Goal: Information Seeking & Learning: Find specific fact

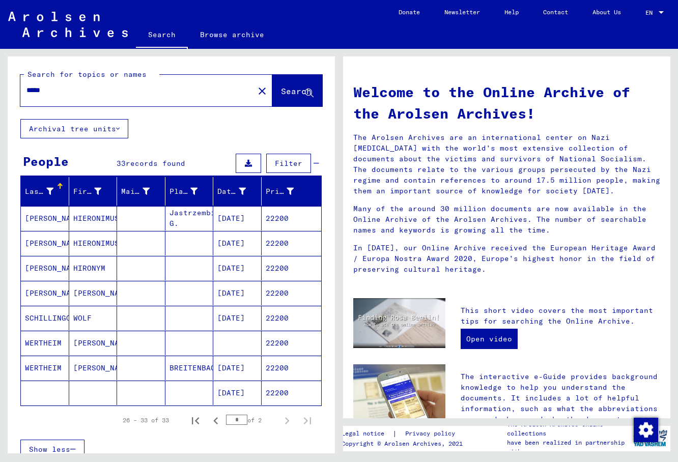
drag, startPoint x: 51, startPoint y: 95, endPoint x: -5, endPoint y: 87, distance: 56.5
click at [26, 87] on input "*****" at bounding box center [133, 90] width 215 height 11
type input "*******"
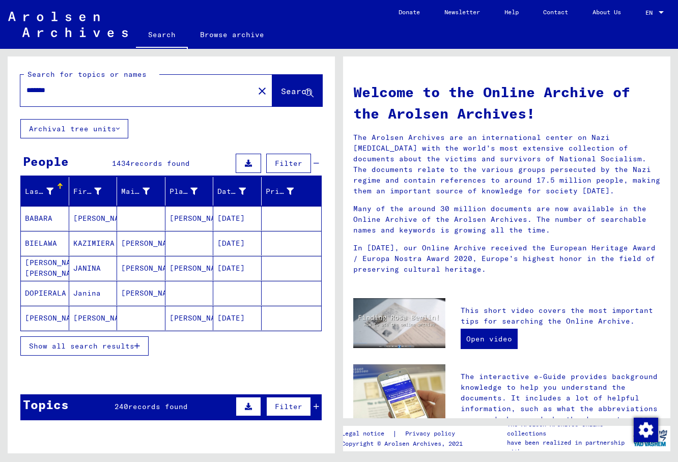
click at [130, 351] on button "Show all search results" at bounding box center [84, 345] width 128 height 19
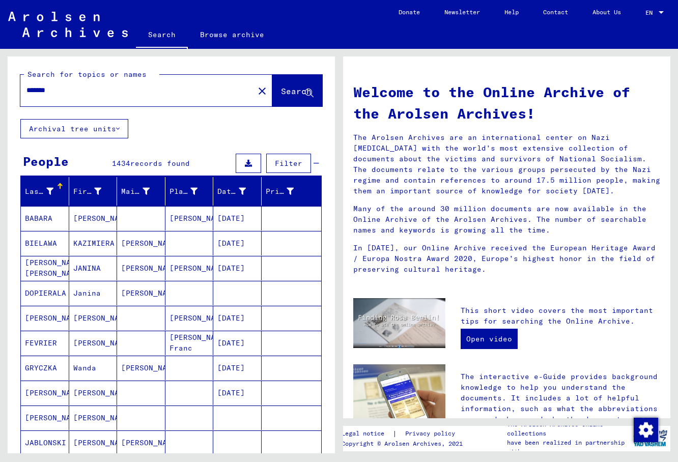
click at [268, 190] on div "Prisoner #" at bounding box center [280, 191] width 29 height 11
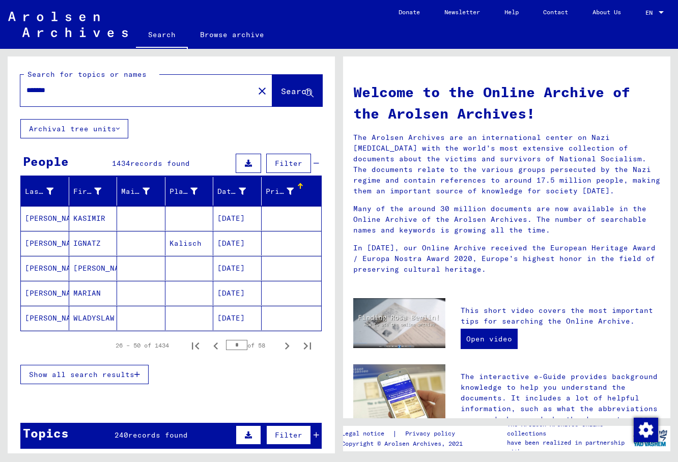
click at [268, 190] on div "Prisoner #" at bounding box center [280, 191] width 29 height 11
click at [285, 348] on icon "Next page" at bounding box center [287, 346] width 14 height 14
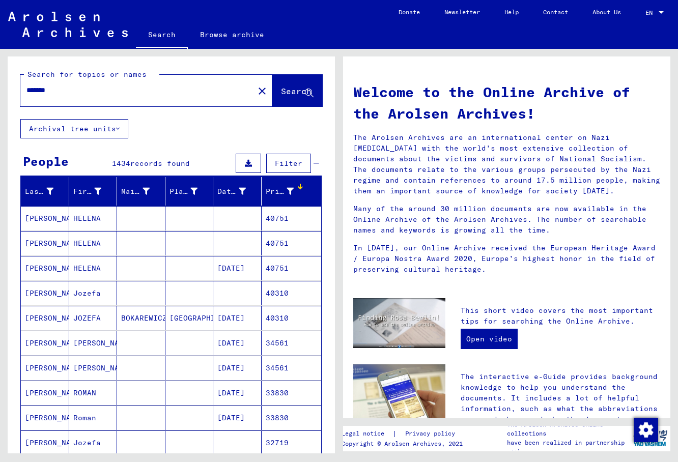
click at [285, 348] on mat-cell "34561" at bounding box center [292, 343] width 60 height 24
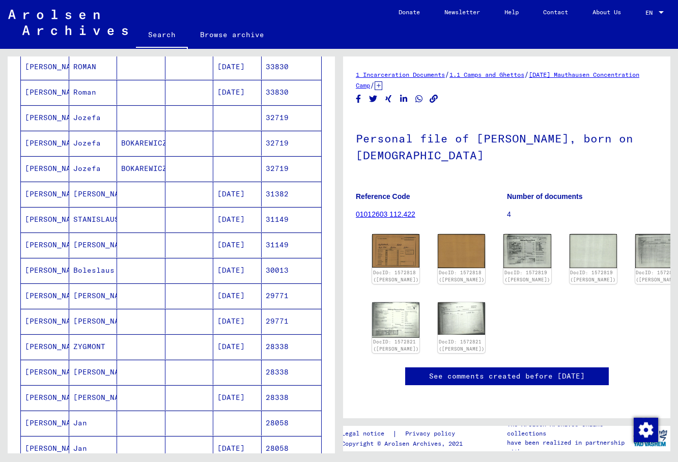
scroll to position [440, 0]
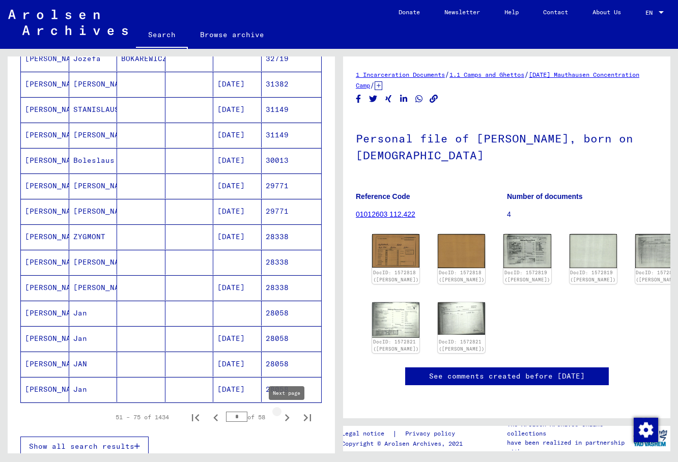
click at [283, 415] on icon "Next page" at bounding box center [287, 418] width 14 height 14
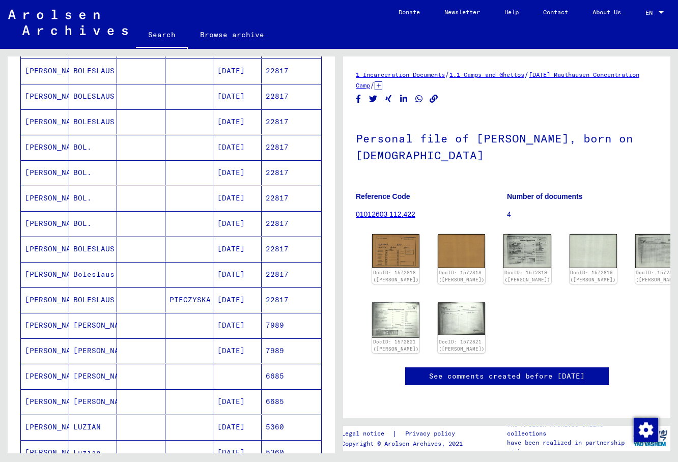
scroll to position [165, 0]
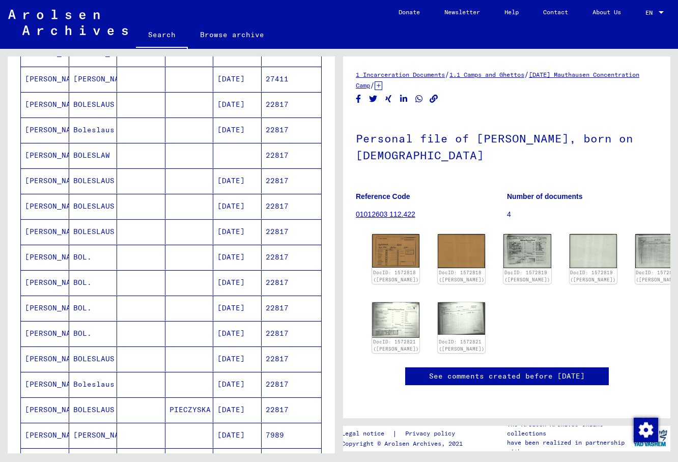
click at [205, 162] on mat-cell at bounding box center [189, 155] width 48 height 25
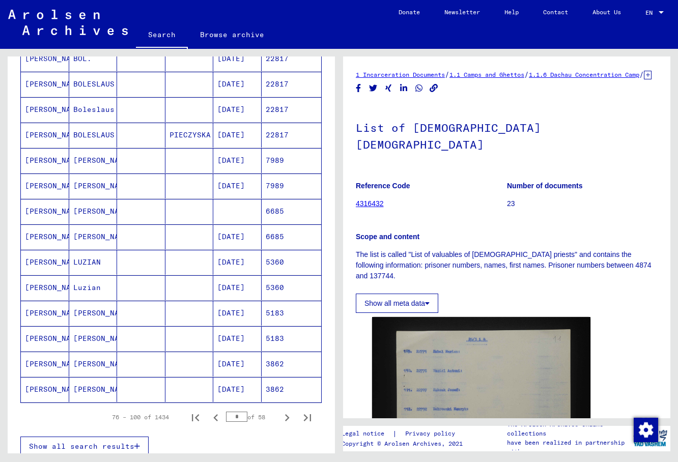
scroll to position [660, 0]
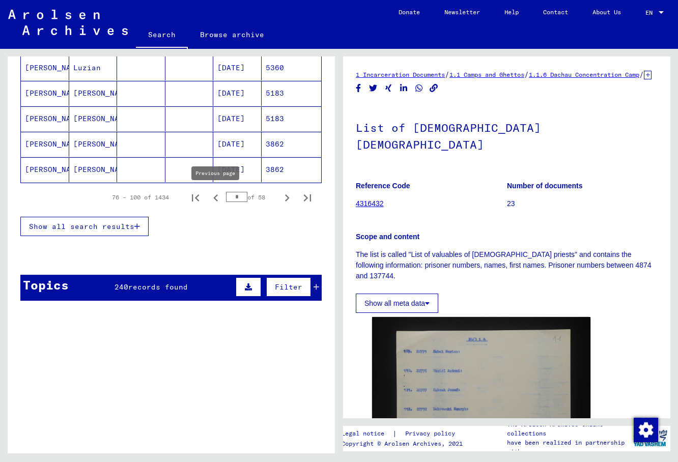
click at [216, 201] on icon "Previous page" at bounding box center [215, 197] width 5 height 7
type input "*"
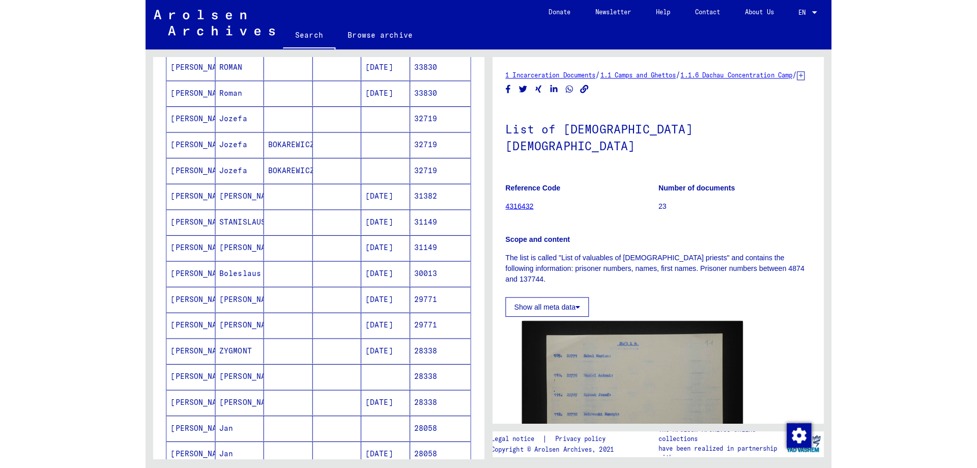
scroll to position [440, 0]
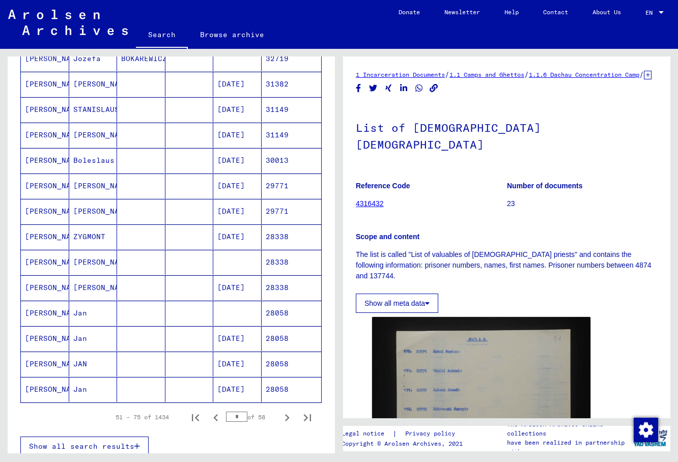
click at [327, 36] on div "Search Browse archive" at bounding box center [261, 35] width 250 height 26
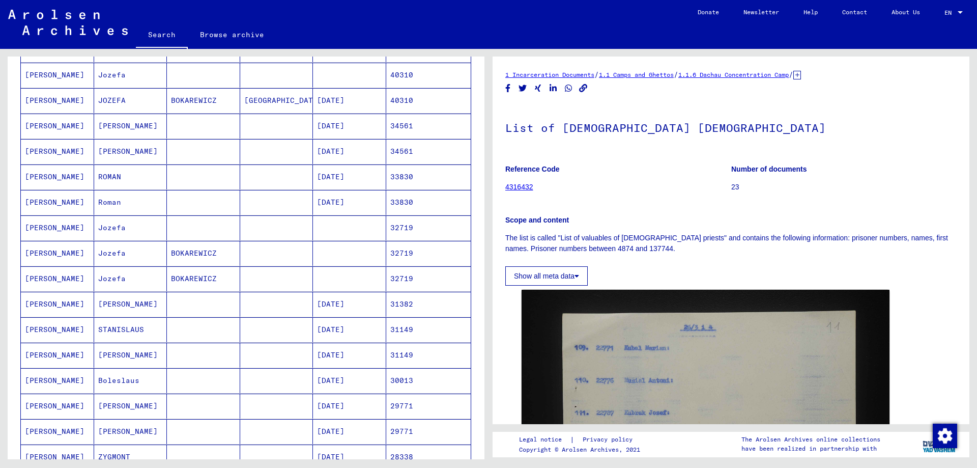
scroll to position [0, 0]
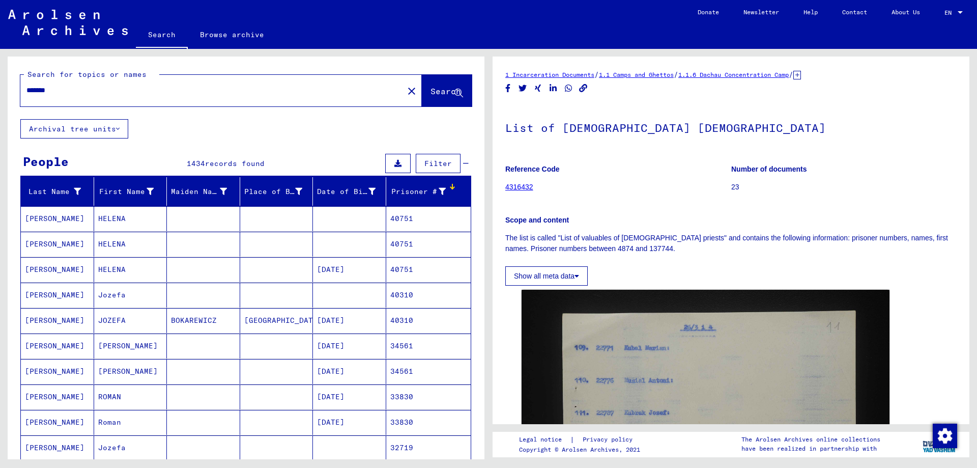
click at [87, 91] on input "*******" at bounding box center [211, 90] width 371 height 11
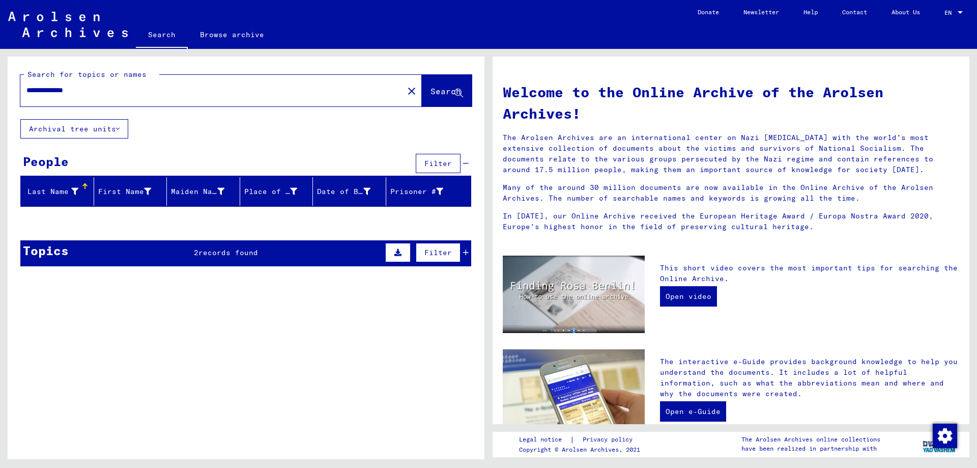
drag, startPoint x: 101, startPoint y: 92, endPoint x: 0, endPoint y: 108, distance: 102.1
click at [26, 96] on input "**********" at bounding box center [208, 90] width 365 height 11
type input "**********"
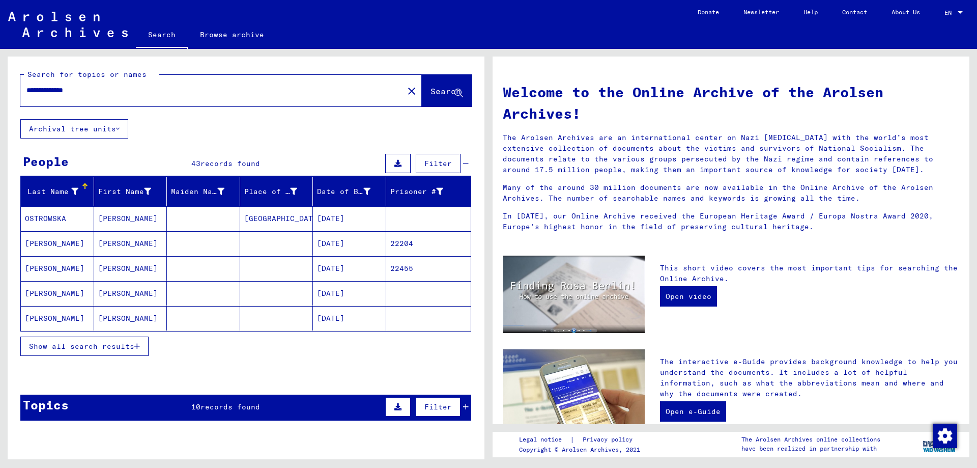
click at [98, 247] on mat-cell "[PERSON_NAME]" at bounding box center [130, 243] width 73 height 24
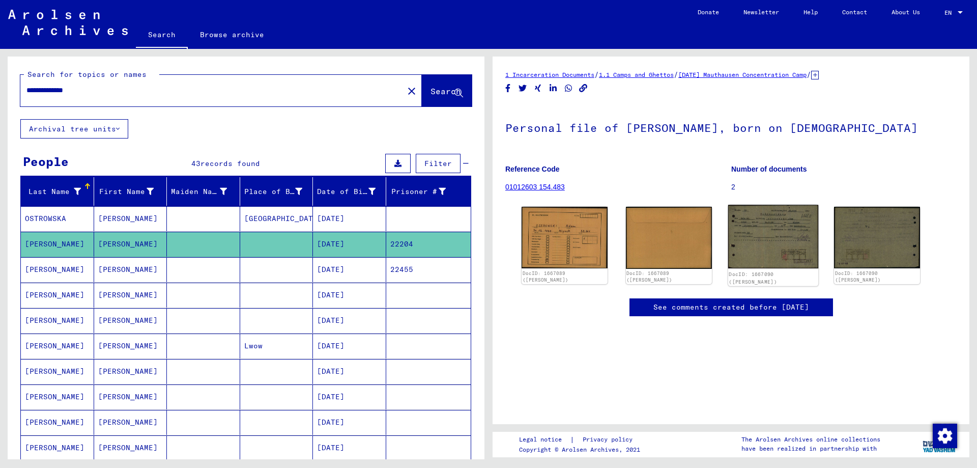
click at [677, 231] on img at bounding box center [773, 237] width 90 height 64
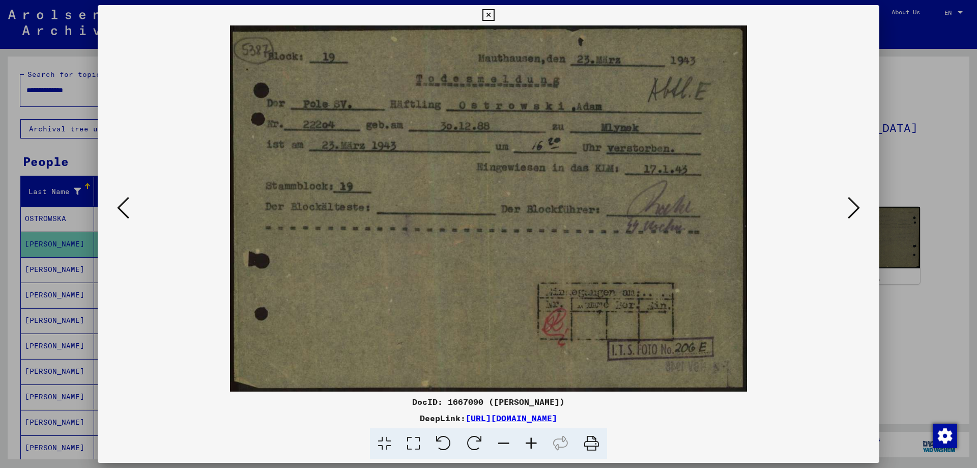
click at [494, 14] on icon at bounding box center [488, 15] width 12 height 12
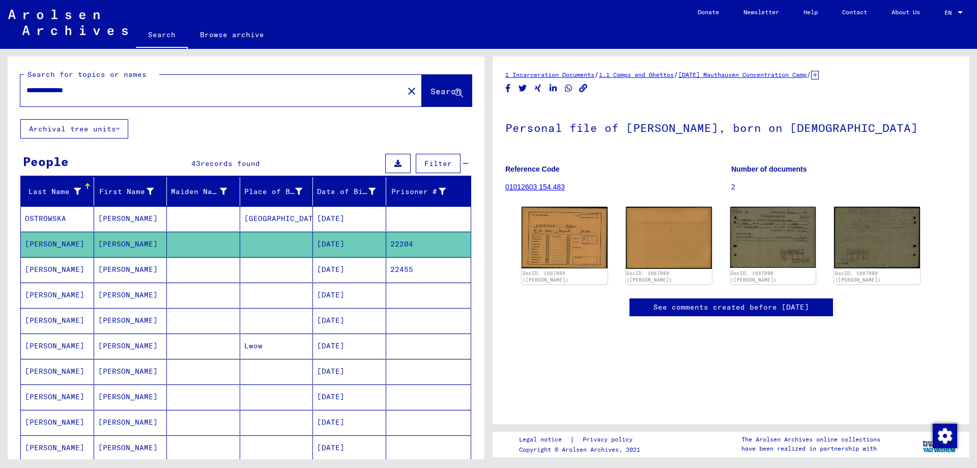
click at [177, 282] on mat-cell at bounding box center [203, 294] width 73 height 25
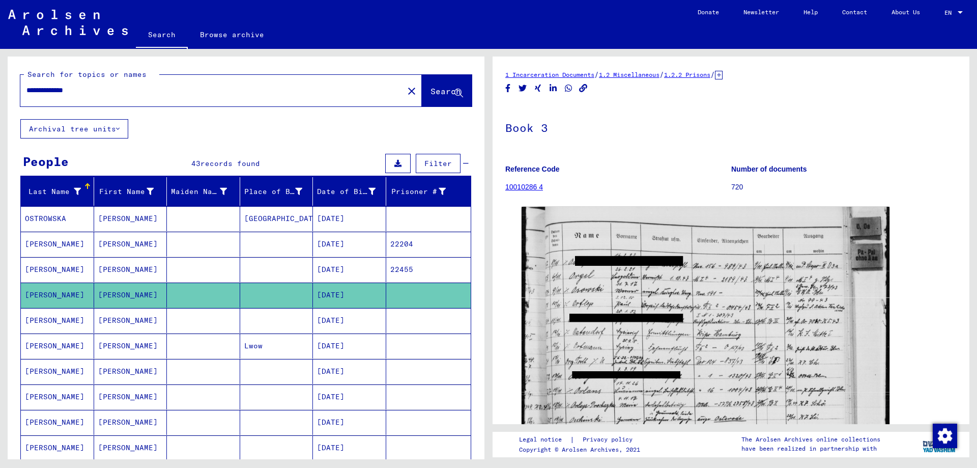
click at [178, 273] on mat-cell at bounding box center [203, 269] width 73 height 25
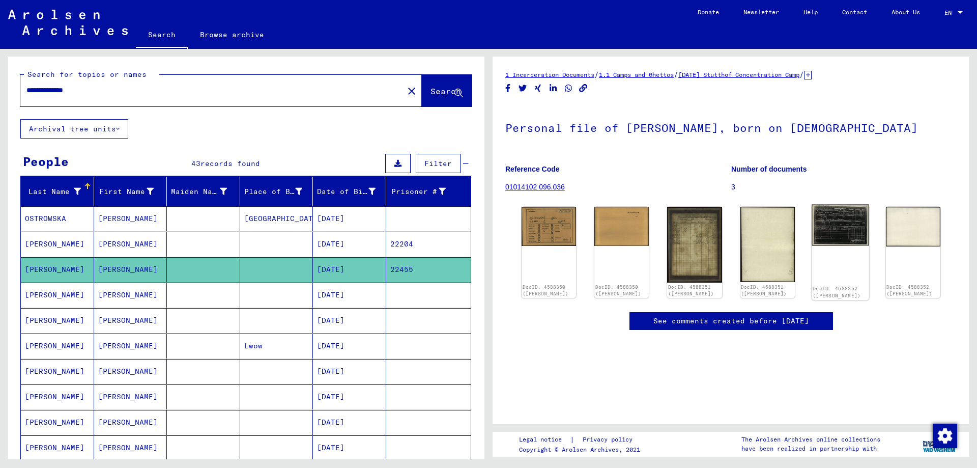
click at [677, 222] on img at bounding box center [841, 225] width 58 height 41
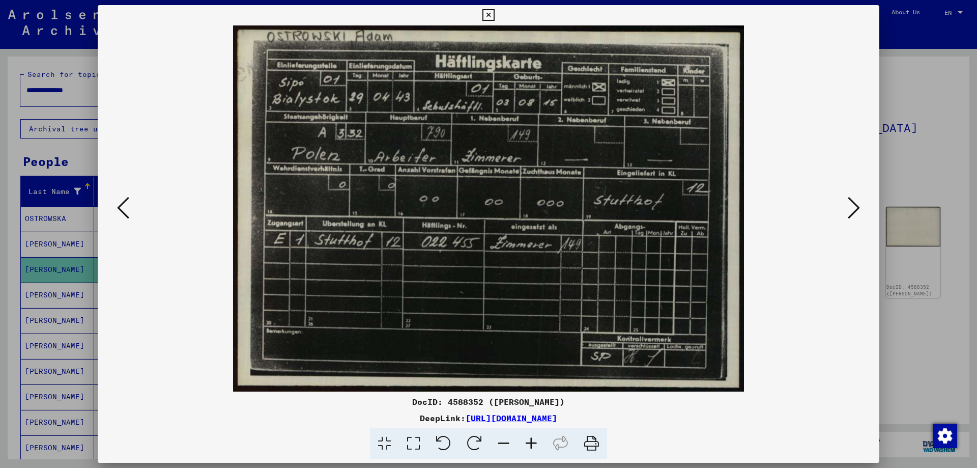
click at [494, 18] on icon at bounding box center [488, 15] width 12 height 12
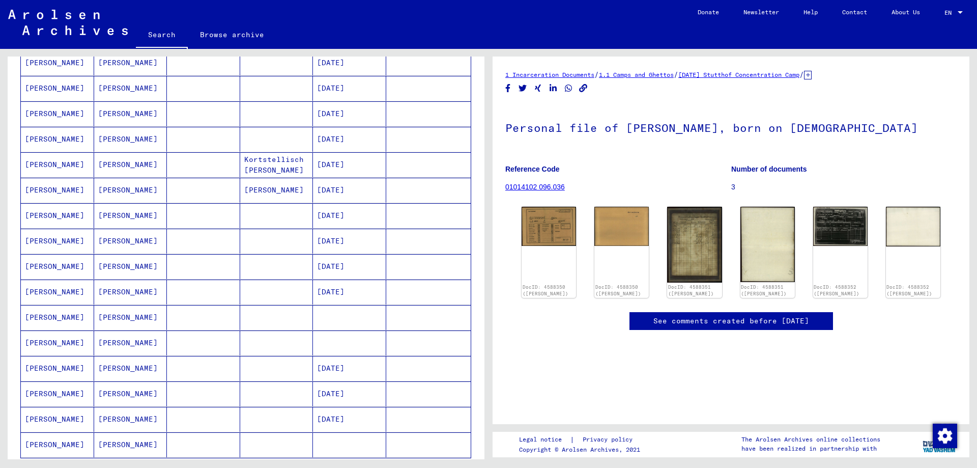
scroll to position [605, 0]
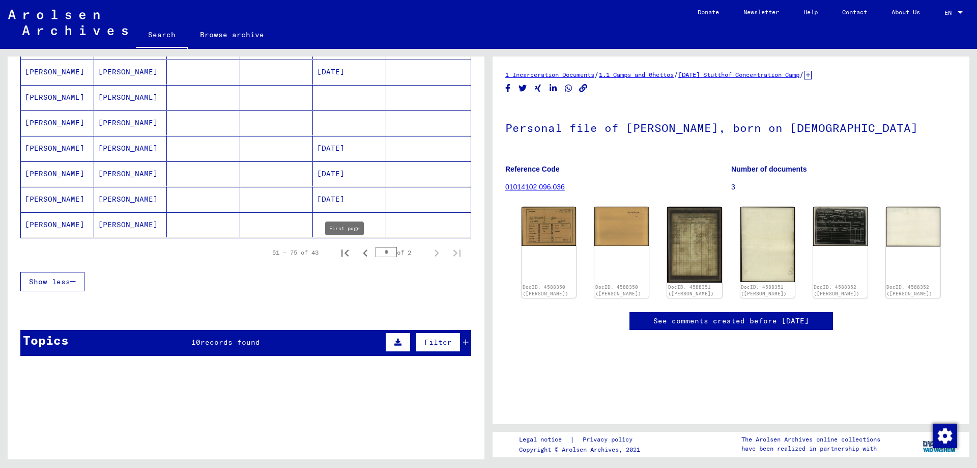
click at [352, 251] on button "First page" at bounding box center [345, 252] width 20 height 20
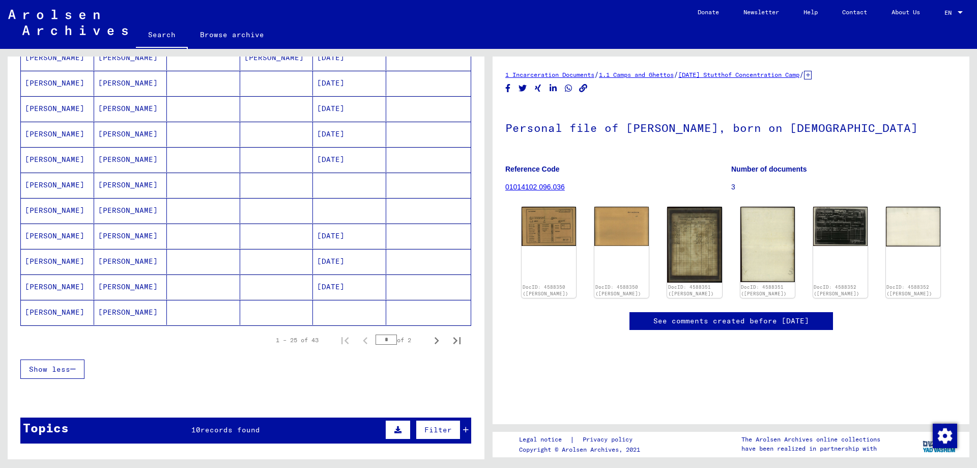
scroll to position [550, 0]
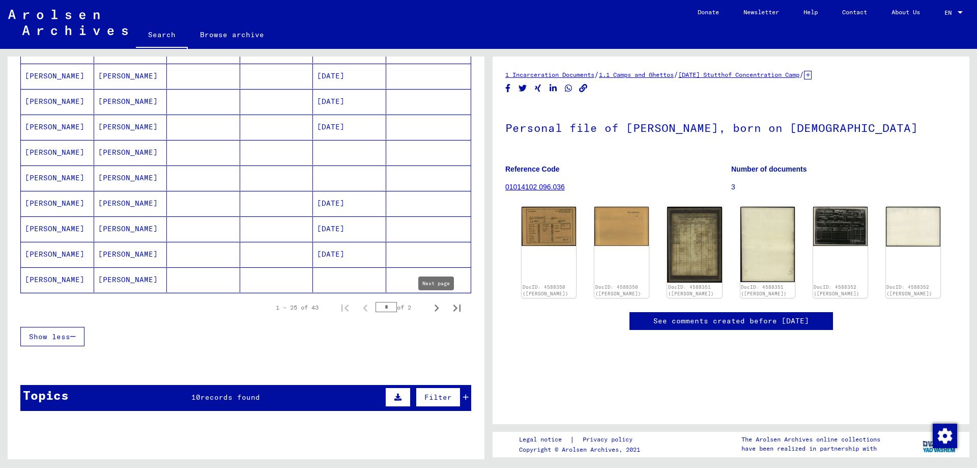
click at [435, 307] on icon "Next page" at bounding box center [437, 308] width 14 height 14
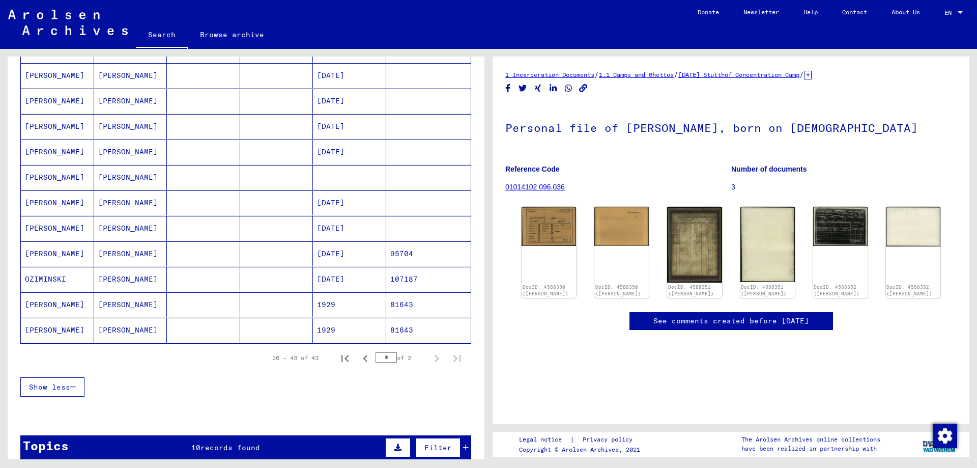
scroll to position [385, 0]
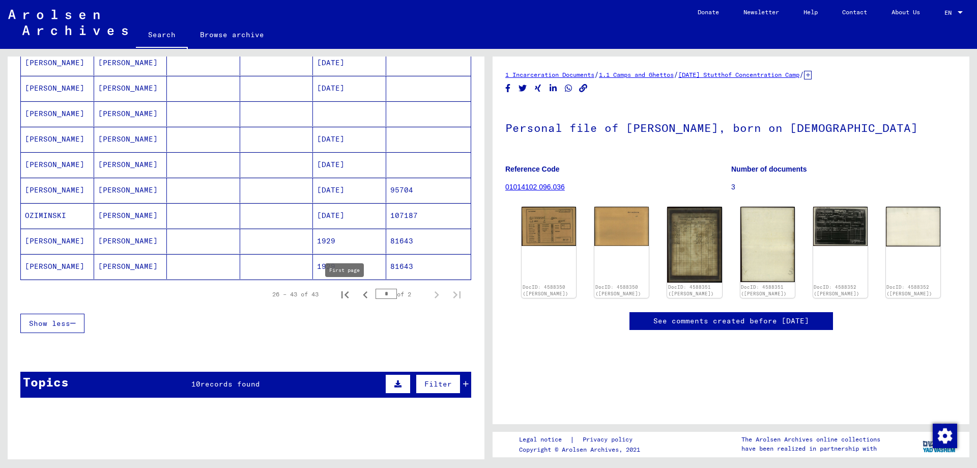
click at [347, 294] on icon "First page" at bounding box center [345, 295] width 14 height 14
type input "*"
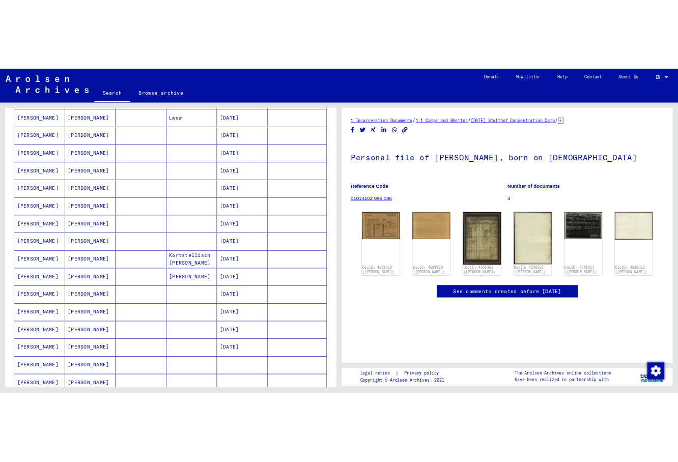
scroll to position [55, 0]
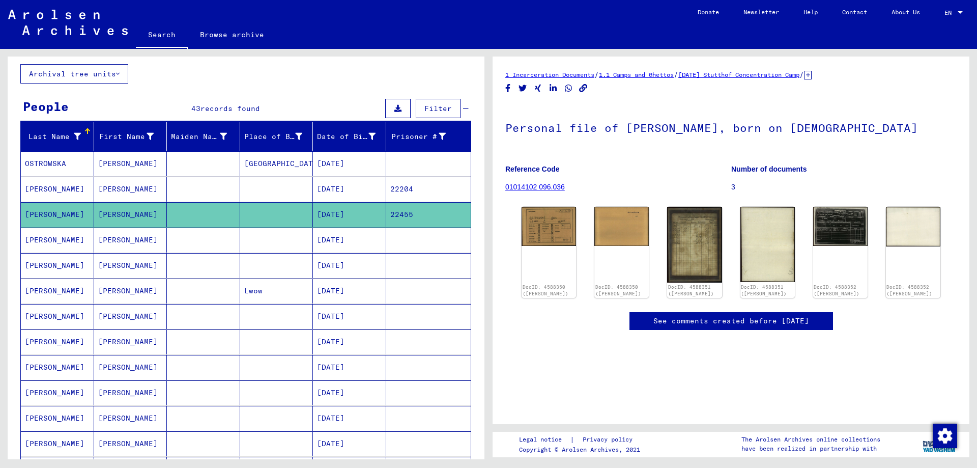
click at [187, 216] on mat-cell at bounding box center [203, 214] width 73 height 25
click at [677, 237] on img at bounding box center [695, 244] width 58 height 79
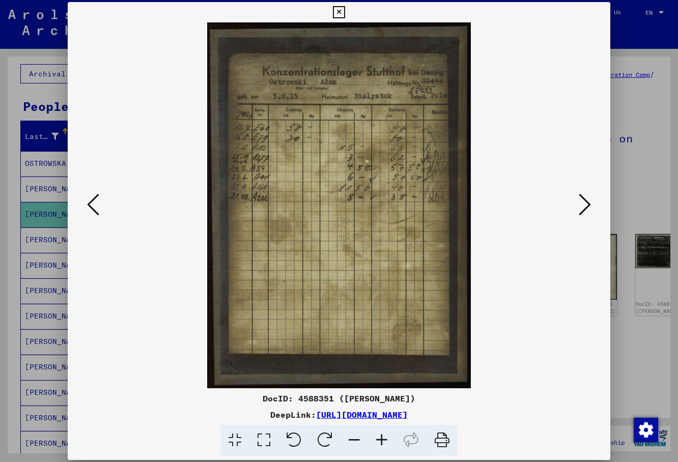
click at [541, 203] on img at bounding box center [338, 205] width 473 height 366
click at [585, 208] on icon at bounding box center [585, 204] width 12 height 24
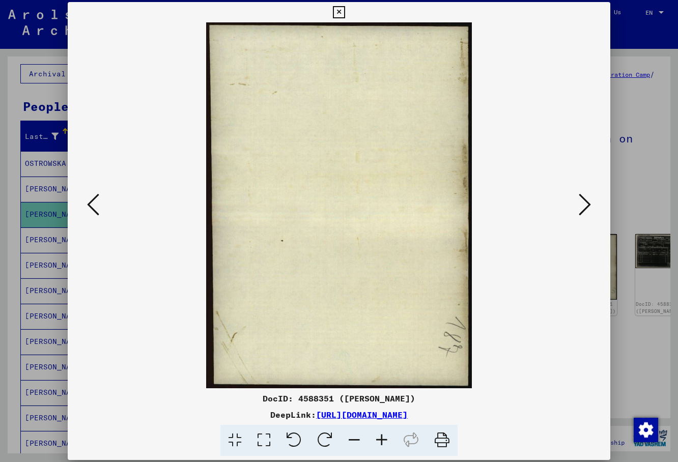
click at [585, 208] on icon at bounding box center [585, 204] width 12 height 24
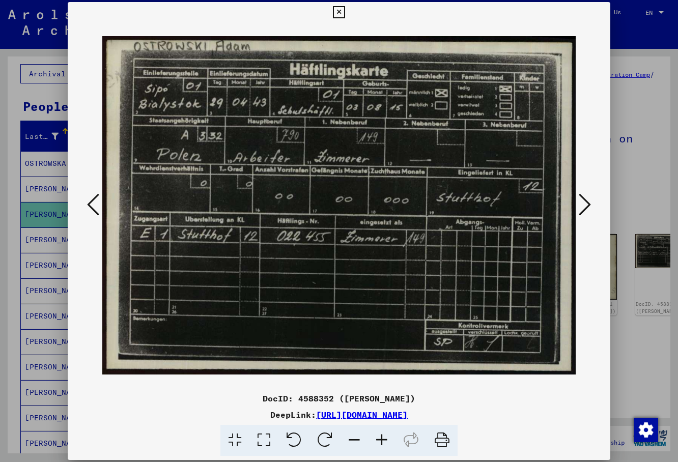
click at [583, 128] on div at bounding box center [339, 205] width 543 height 366
click at [504, 153] on img at bounding box center [338, 205] width 473 height 366
click at [388, 236] on img at bounding box center [338, 205] width 473 height 366
click at [589, 208] on icon at bounding box center [585, 204] width 12 height 24
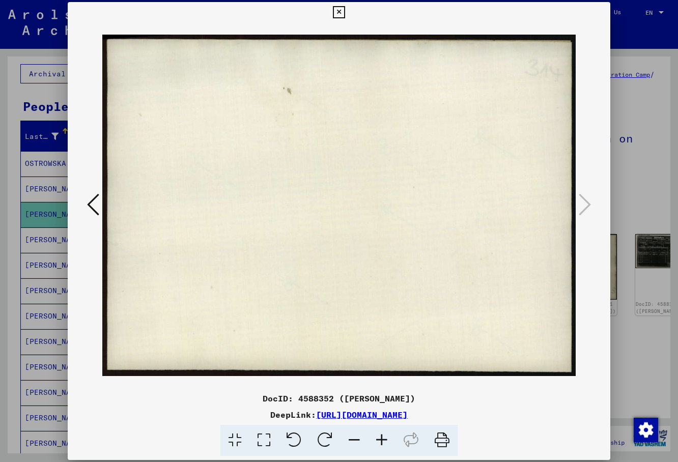
click at [345, 9] on icon at bounding box center [339, 12] width 12 height 12
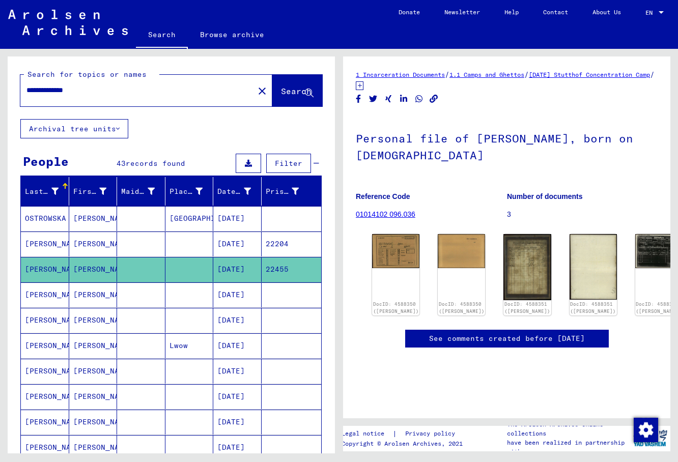
drag, startPoint x: 94, startPoint y: 92, endPoint x: -61, endPoint y: 93, distance: 154.7
click at [26, 93] on input "**********" at bounding box center [136, 90] width 221 height 11
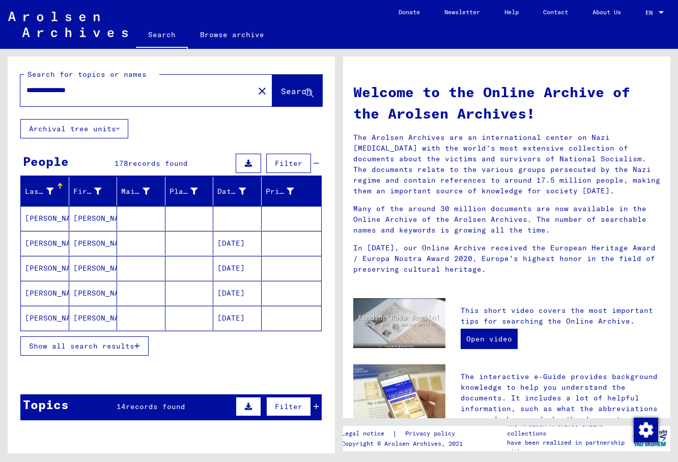
click at [138, 346] on icon "button" at bounding box center [137, 346] width 6 height 7
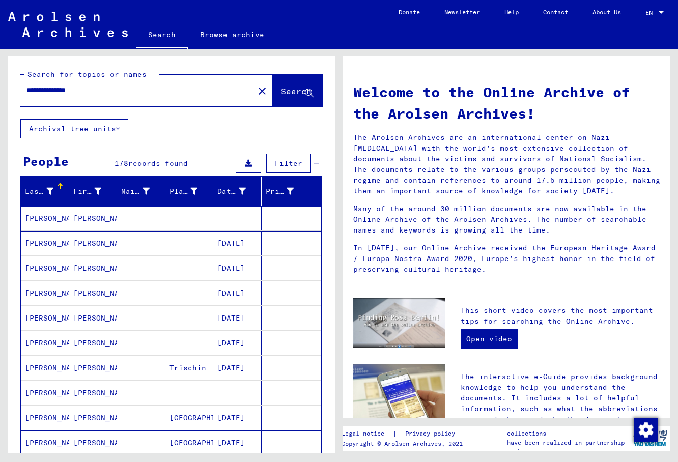
click at [138, 346] on mat-cell at bounding box center [141, 343] width 48 height 24
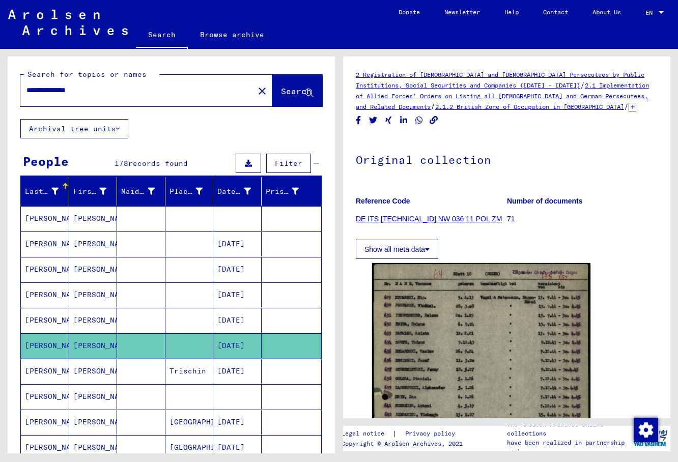
click at [629, 109] on icon at bounding box center [633, 107] width 8 height 9
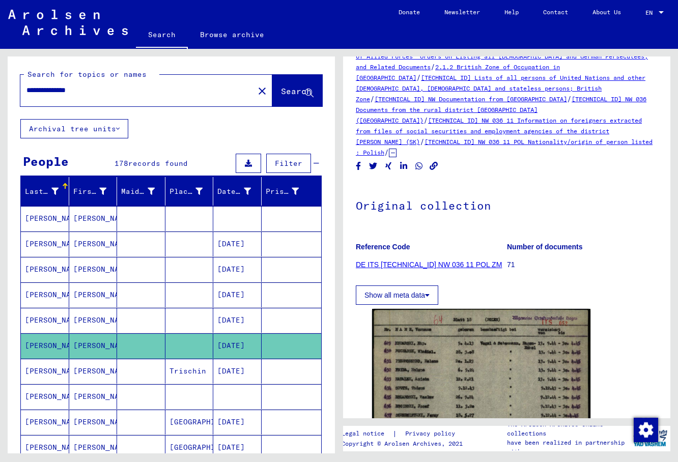
scroll to position [165, 0]
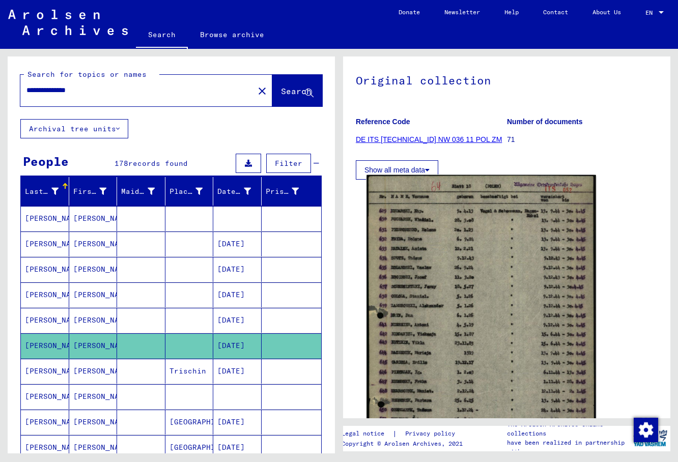
click at [466, 285] on img at bounding box center [480, 355] width 229 height 361
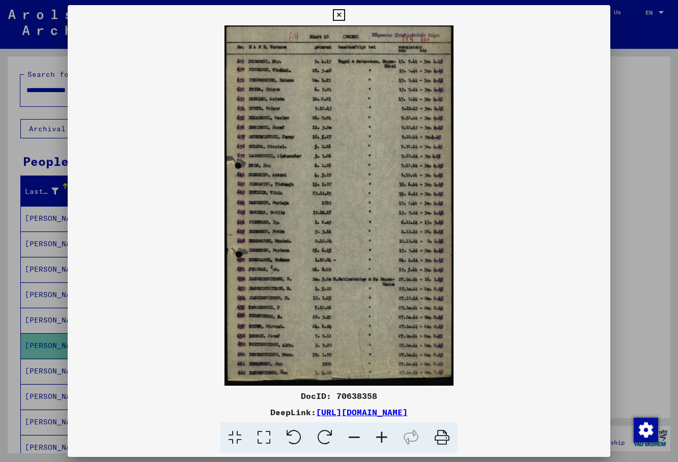
click at [270, 438] on icon at bounding box center [263, 437] width 29 height 31
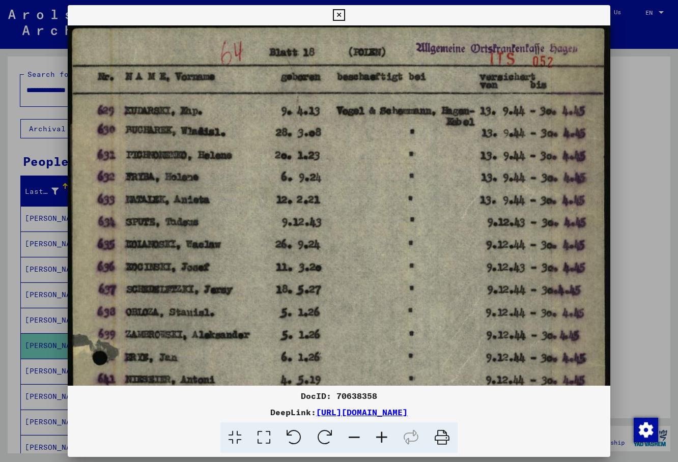
click at [345, 14] on icon at bounding box center [339, 15] width 12 height 12
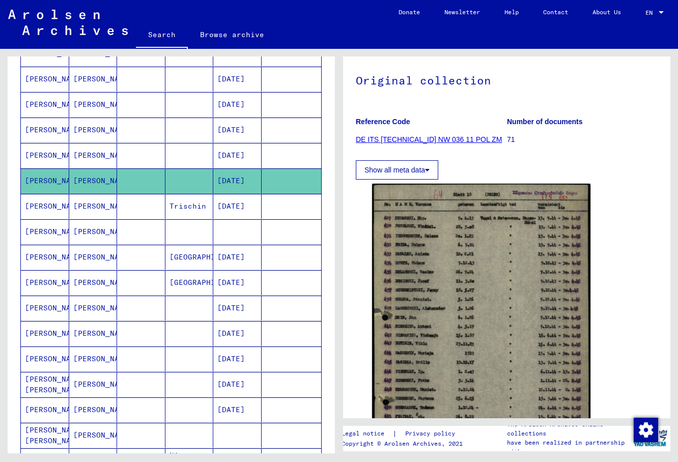
scroll to position [0, 0]
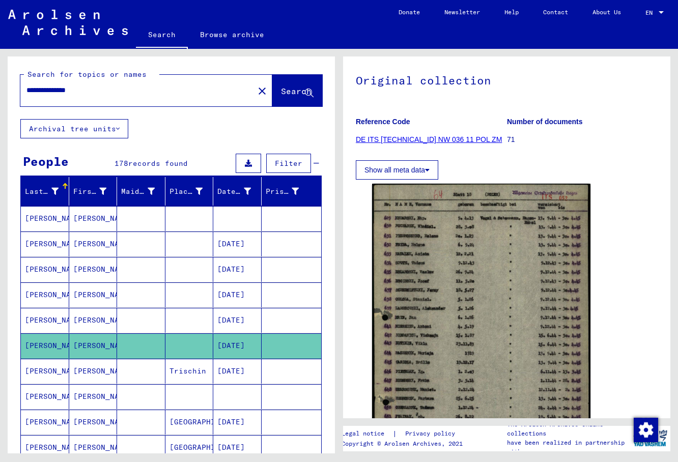
drag, startPoint x: 99, startPoint y: 91, endPoint x: -97, endPoint y: 78, distance: 195.9
click at [26, 85] on input "**********" at bounding box center [136, 90] width 221 height 11
paste input "text"
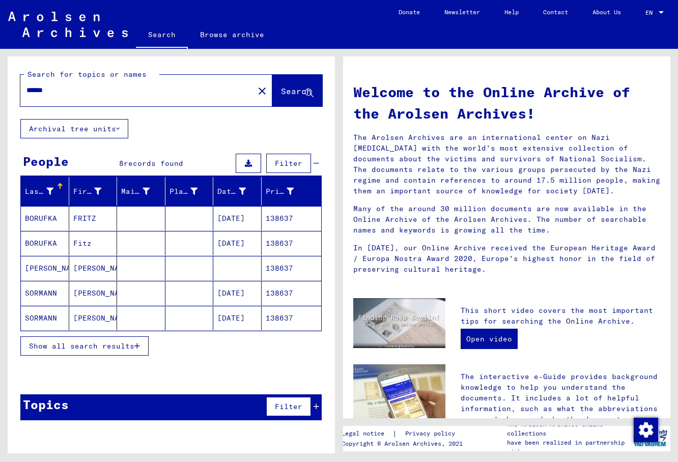
click at [31, 275] on mat-cell "[PERSON_NAME]" at bounding box center [45, 268] width 48 height 24
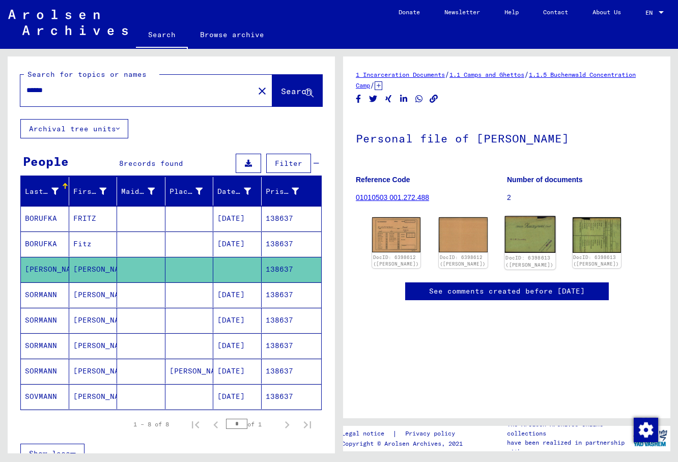
click at [532, 234] on img at bounding box center [529, 234] width 51 height 37
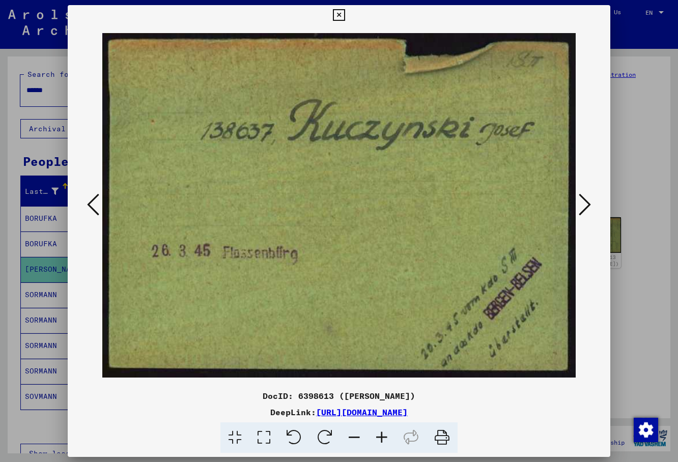
click at [348, 17] on button at bounding box center [339, 15] width 18 height 20
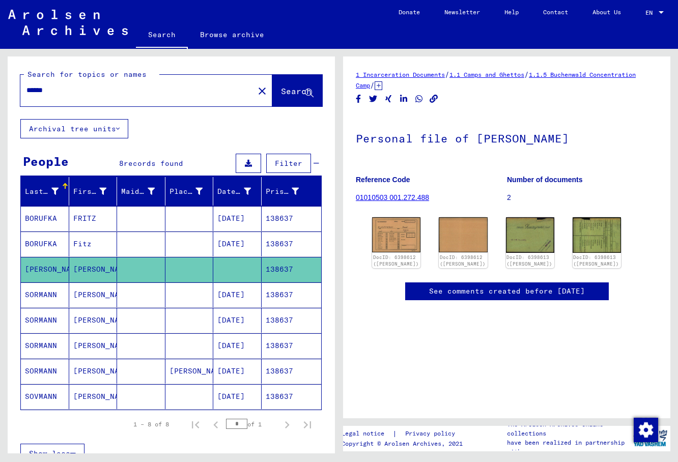
drag, startPoint x: 57, startPoint y: 93, endPoint x: -17, endPoint y: 83, distance: 74.9
click at [26, 85] on input "******" at bounding box center [136, 90] width 221 height 11
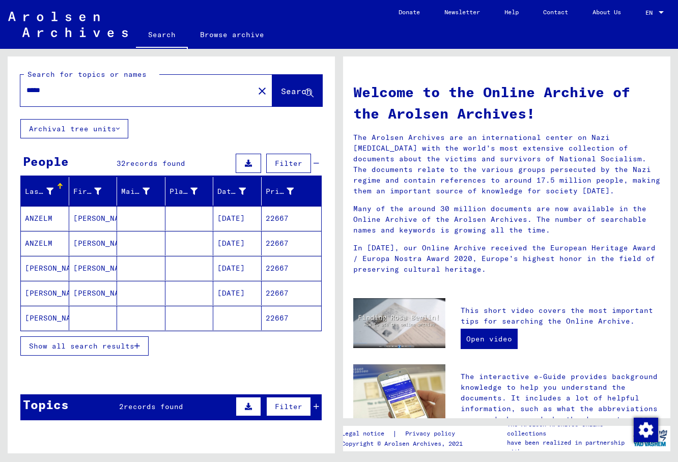
click at [95, 345] on span "Show all search results" at bounding box center [81, 346] width 105 height 9
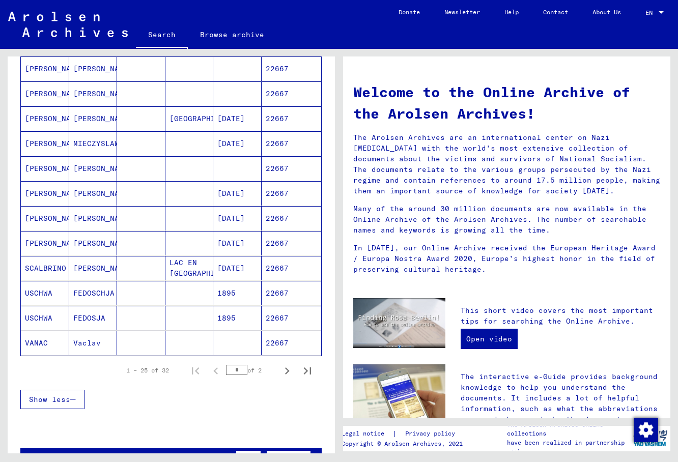
scroll to position [495, 0]
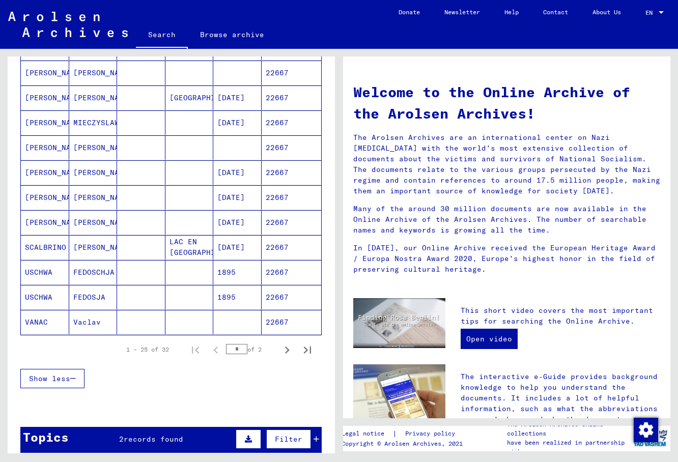
click at [105, 122] on mat-cell "MIECZYSLAW" at bounding box center [93, 122] width 48 height 24
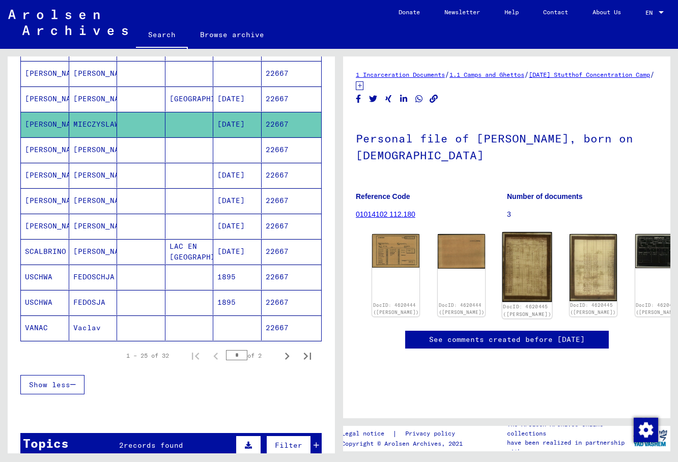
click at [502, 251] on img at bounding box center [527, 267] width 50 height 70
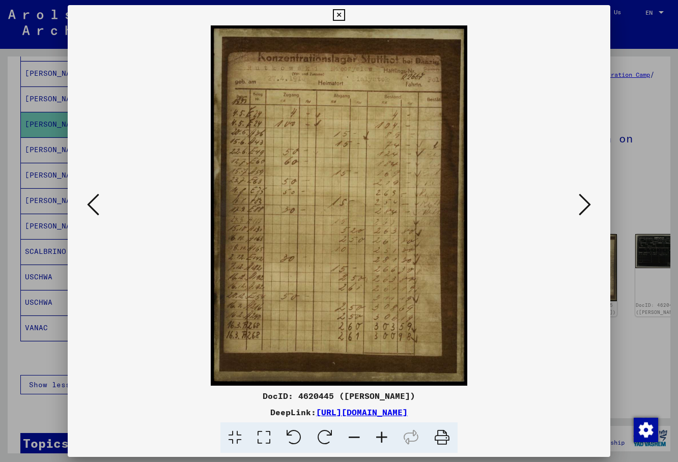
click at [582, 213] on icon at bounding box center [585, 204] width 12 height 24
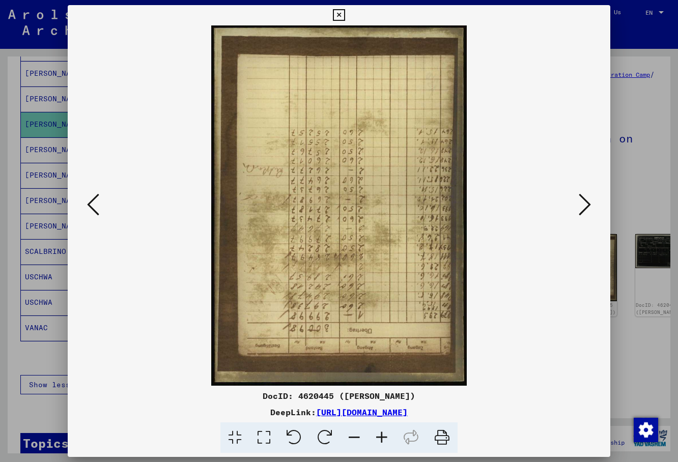
click at [582, 213] on icon at bounding box center [585, 204] width 12 height 24
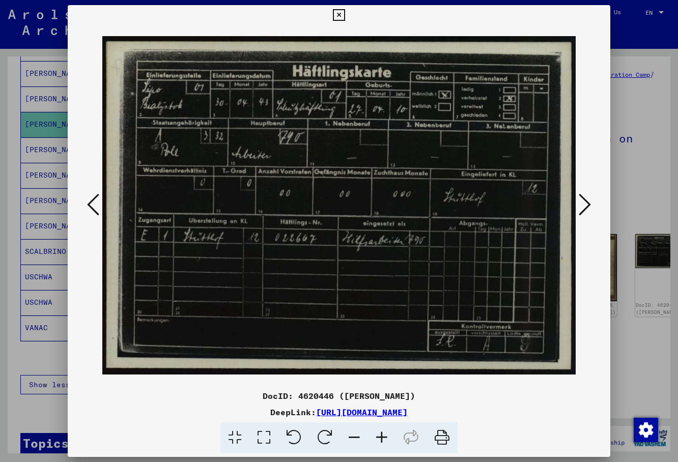
click at [98, 200] on icon at bounding box center [93, 204] width 12 height 24
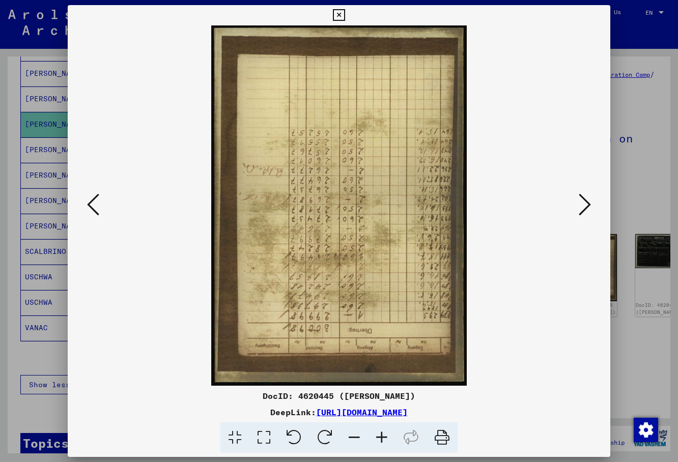
click at [98, 200] on icon at bounding box center [93, 204] width 12 height 24
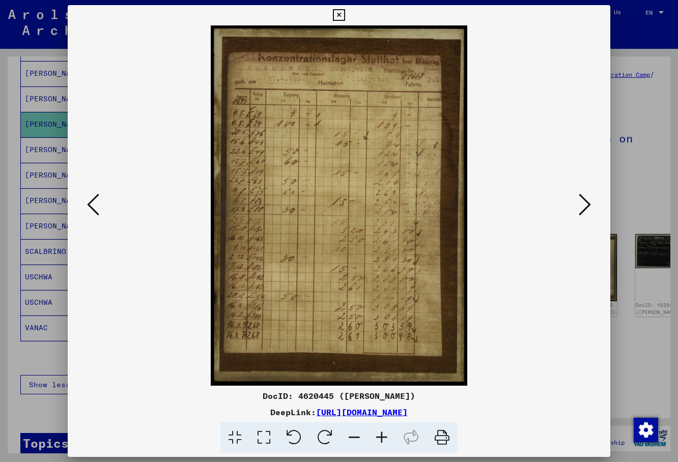
click at [494, 76] on img at bounding box center [338, 205] width 473 height 360
click at [345, 13] on icon at bounding box center [339, 15] width 12 height 12
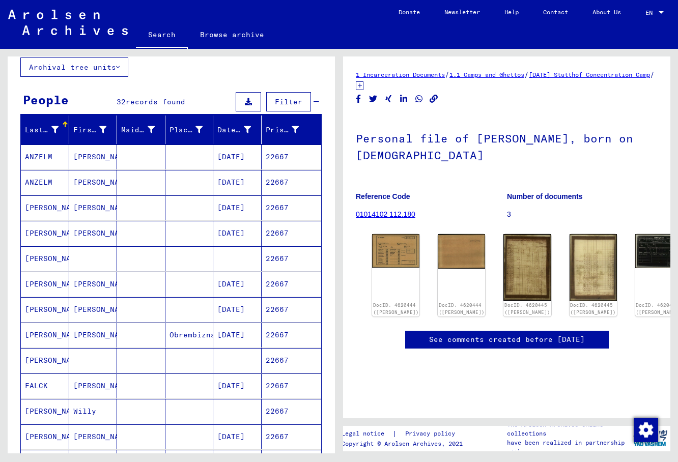
scroll to position [0, 0]
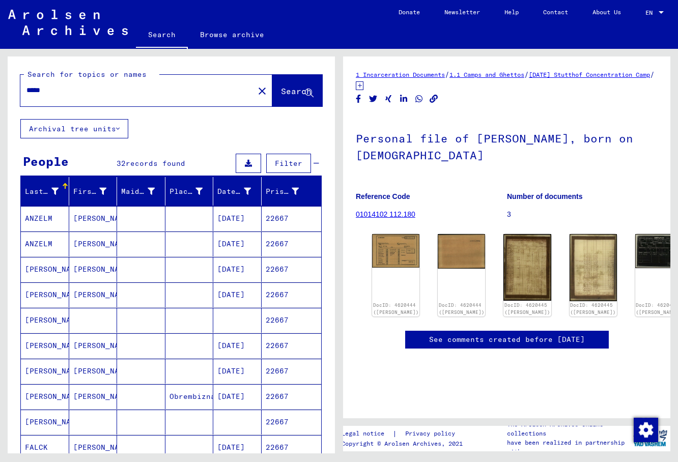
drag, startPoint x: 54, startPoint y: 95, endPoint x: -22, endPoint y: 86, distance: 76.3
click at [26, 86] on input "*****" at bounding box center [136, 90] width 221 height 11
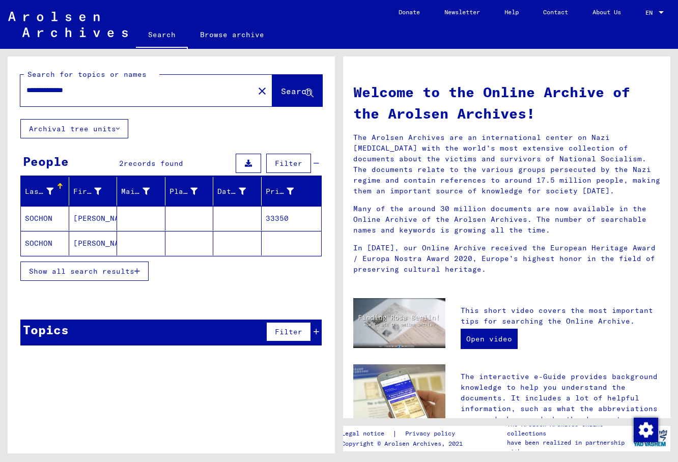
click at [75, 220] on mat-cell "[PERSON_NAME]" at bounding box center [93, 218] width 48 height 24
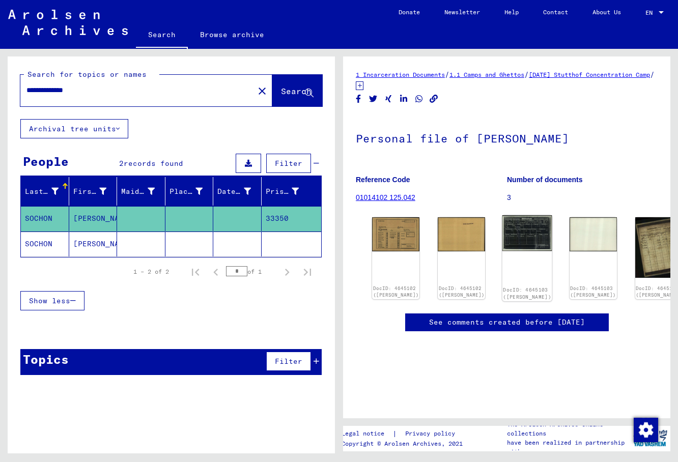
click at [502, 229] on img at bounding box center [527, 233] width 50 height 36
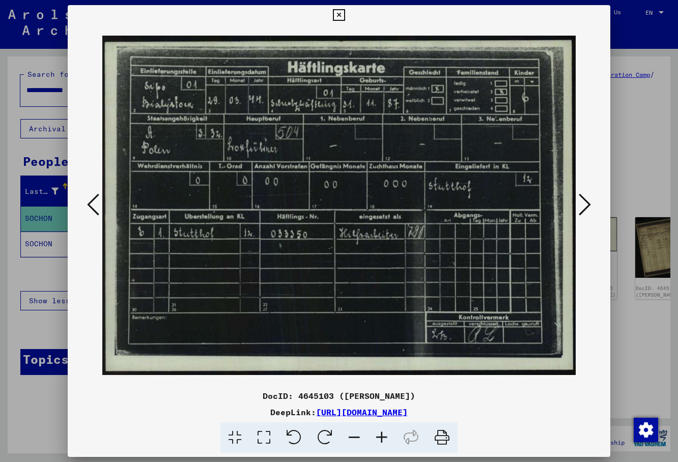
click at [585, 206] on icon at bounding box center [585, 204] width 12 height 24
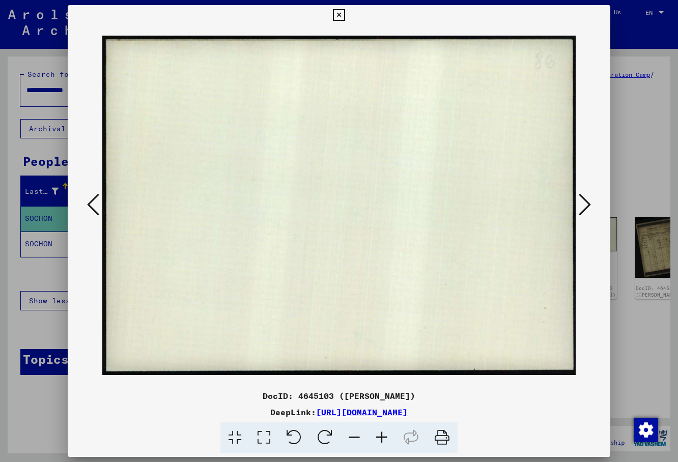
click at [584, 207] on icon at bounding box center [585, 204] width 12 height 24
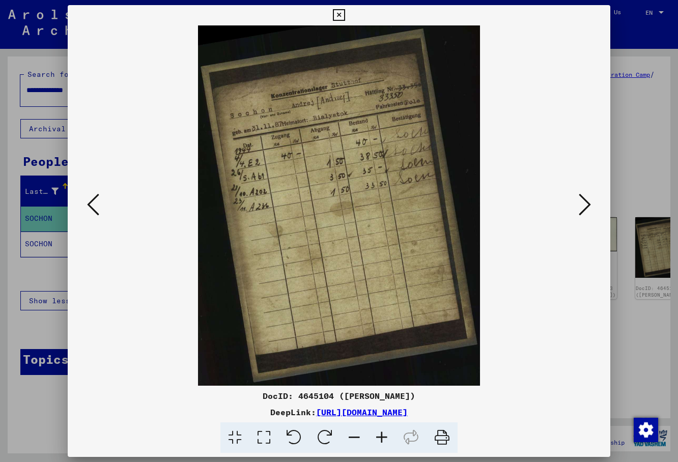
click at [345, 16] on icon at bounding box center [339, 15] width 12 height 12
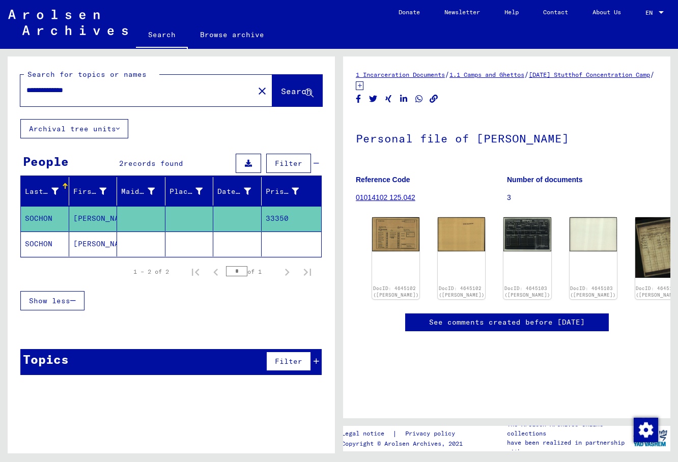
click at [77, 249] on mat-cell "[PERSON_NAME]" at bounding box center [93, 244] width 48 height 25
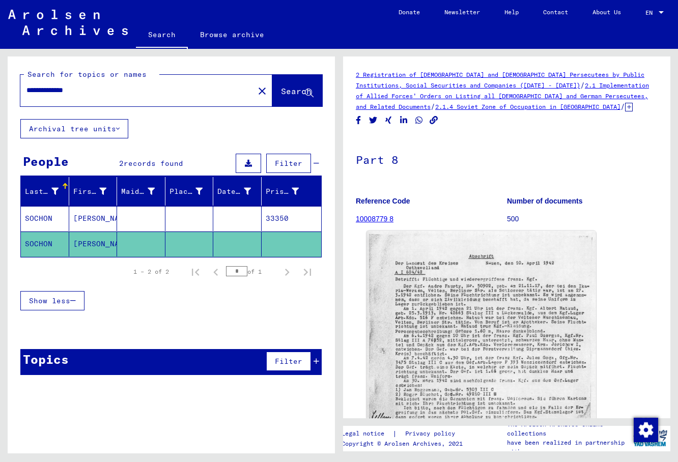
click at [471, 358] on img at bounding box center [480, 391] width 229 height 321
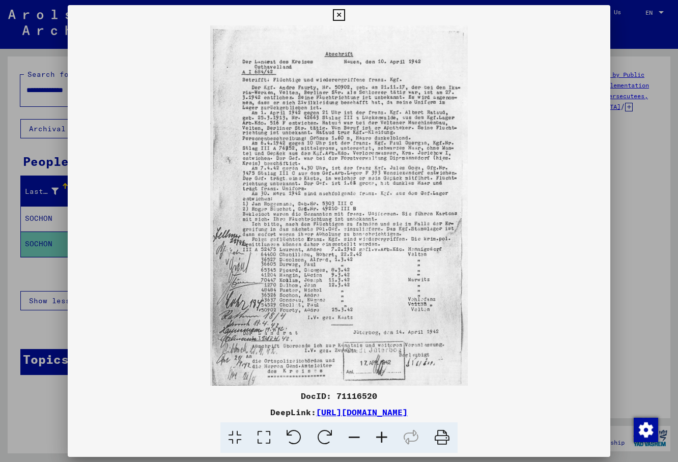
click at [345, 17] on icon at bounding box center [339, 15] width 12 height 12
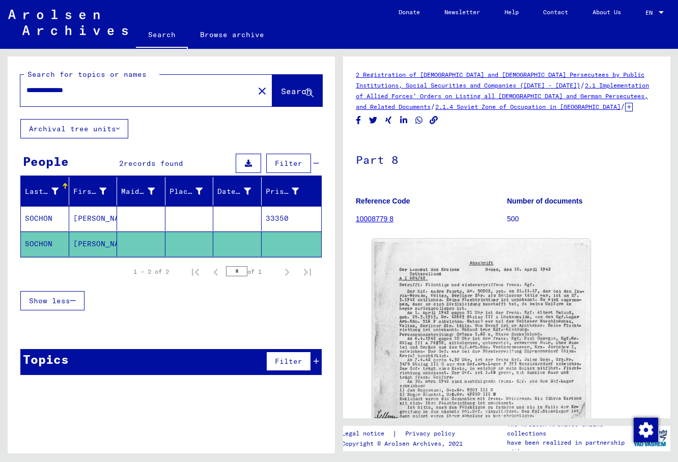
click at [75, 228] on mat-cell "[PERSON_NAME]" at bounding box center [93, 218] width 48 height 25
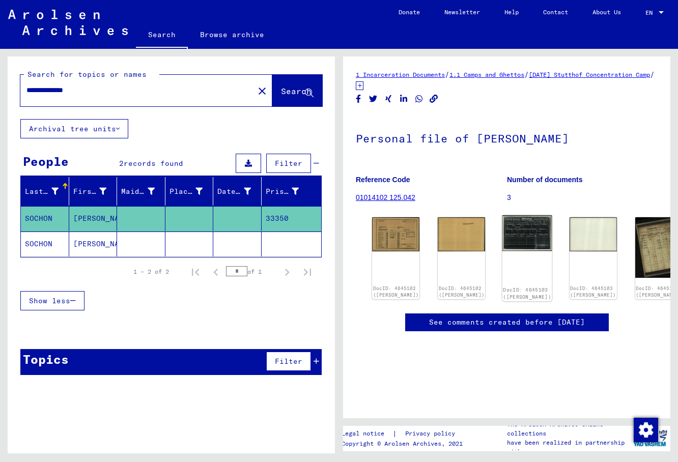
click at [502, 220] on img at bounding box center [527, 233] width 50 height 36
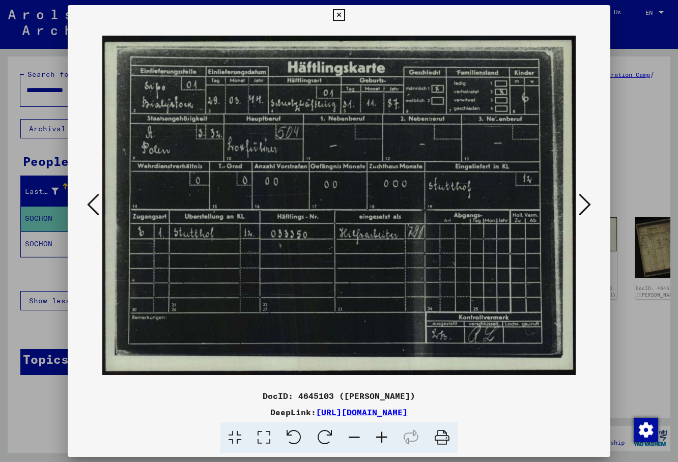
click at [578, 245] on div at bounding box center [339, 205] width 543 height 360
click at [592, 260] on div at bounding box center [339, 205] width 543 height 360
drag, startPoint x: 596, startPoint y: 21, endPoint x: 589, endPoint y: 25, distance: 8.2
click at [348, 22] on button at bounding box center [339, 15] width 18 height 20
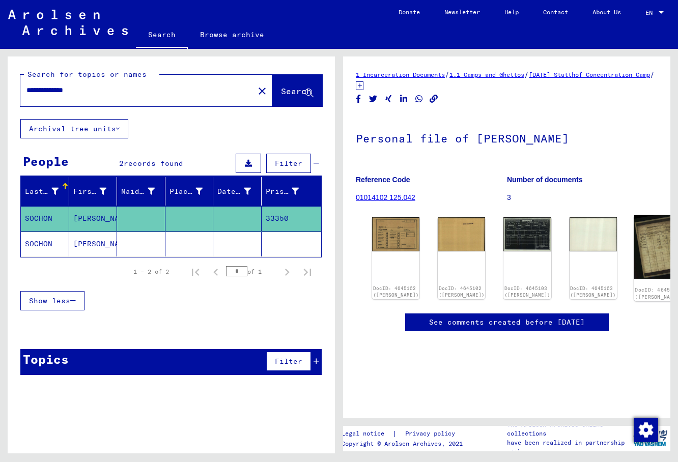
click at [634, 235] on img at bounding box center [659, 247] width 50 height 64
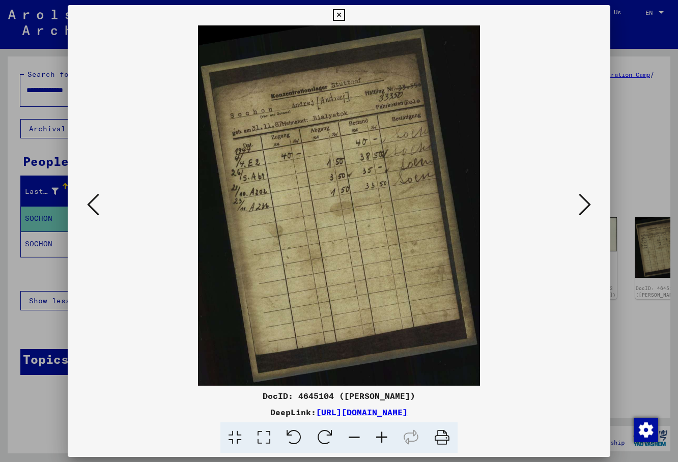
click at [479, 207] on img at bounding box center [338, 205] width 473 height 360
click at [345, 15] on icon at bounding box center [339, 15] width 12 height 12
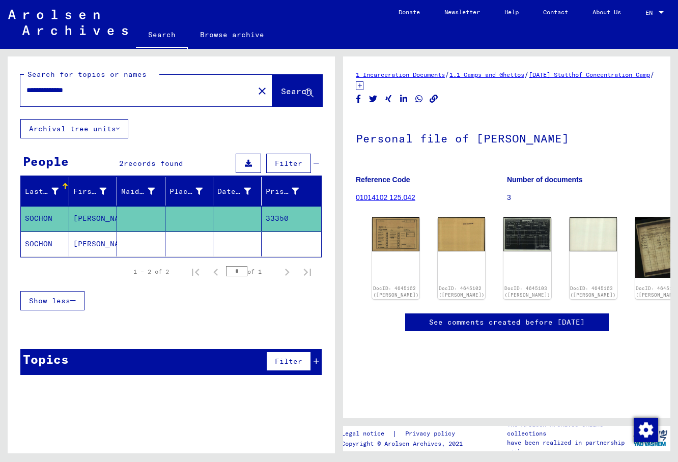
drag, startPoint x: 102, startPoint y: 95, endPoint x: -98, endPoint y: 83, distance: 199.8
click at [26, 85] on input "**********" at bounding box center [136, 90] width 221 height 11
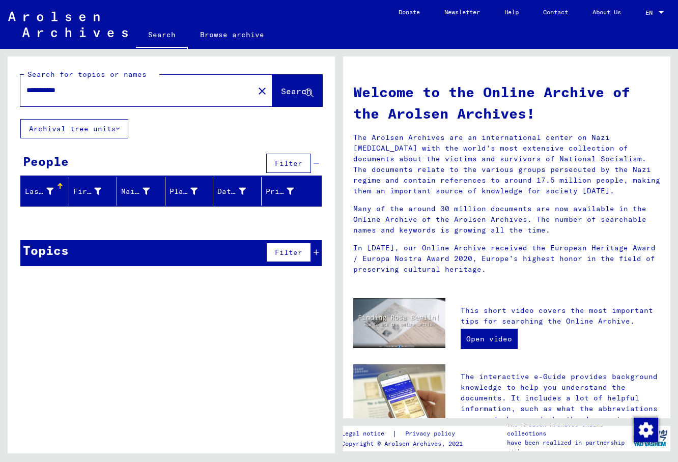
click at [41, 90] on input "**********" at bounding box center [133, 90] width 215 height 11
drag, startPoint x: 77, startPoint y: 93, endPoint x: 18, endPoint y: 87, distance: 58.8
click at [26, 87] on input "**********" at bounding box center [133, 90] width 215 height 11
type input "*********"
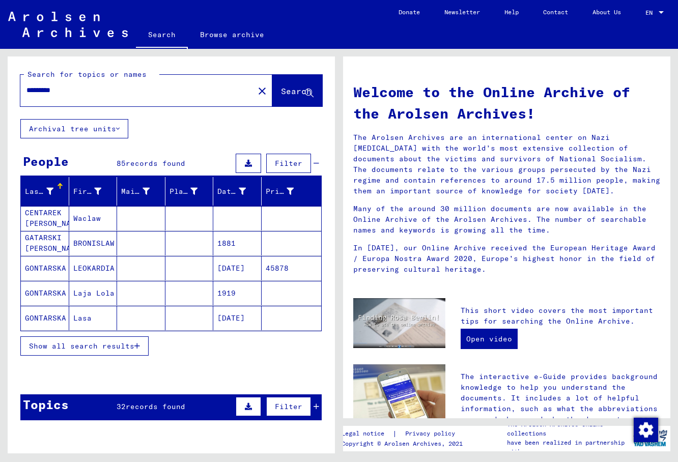
click at [116, 342] on span "Show all search results" at bounding box center [81, 346] width 105 height 9
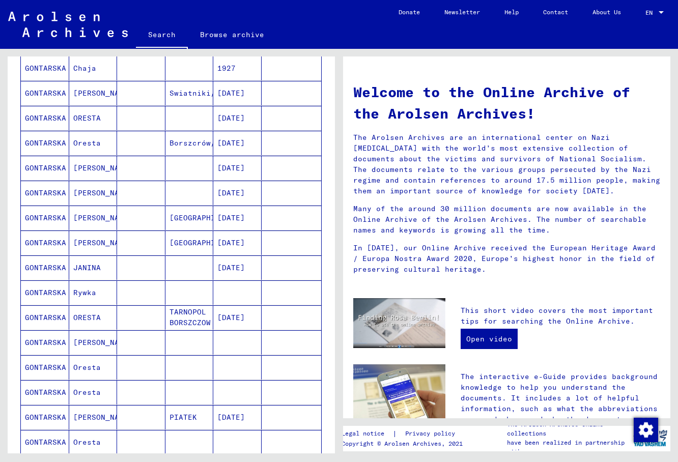
scroll to position [605, 0]
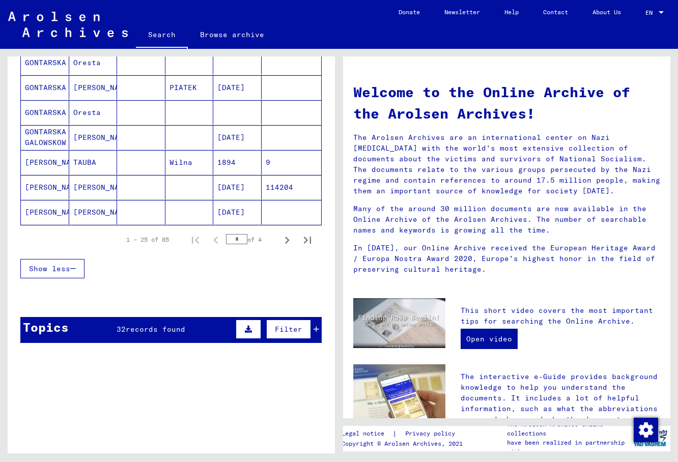
click at [116, 215] on mat-cell "[PERSON_NAME]" at bounding box center [93, 212] width 48 height 24
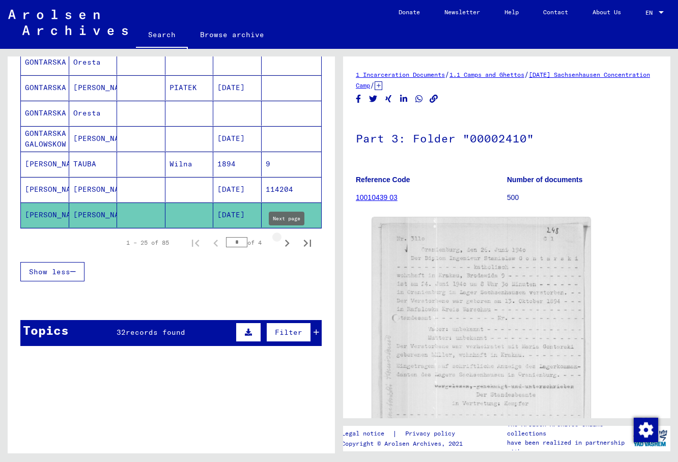
click at [289, 242] on icon "Next page" at bounding box center [287, 243] width 14 height 14
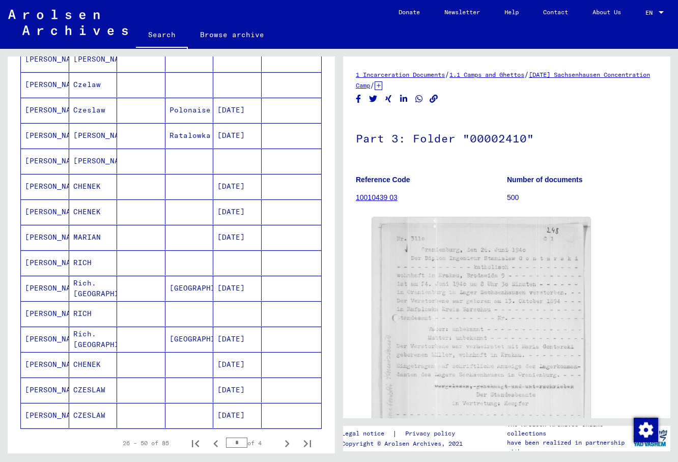
scroll to position [394, 0]
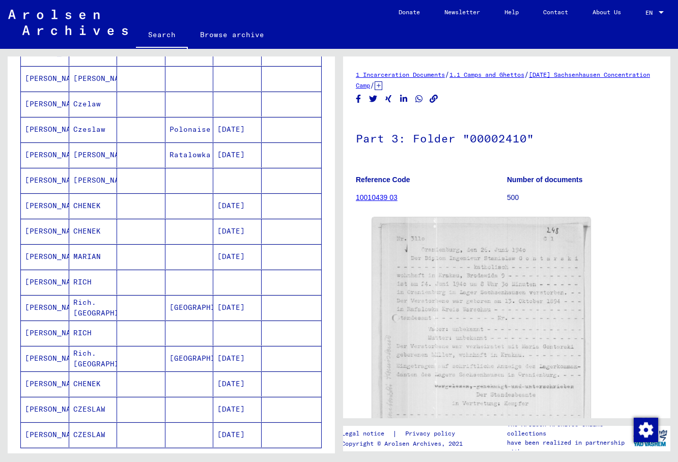
click at [93, 157] on mat-cell "[PERSON_NAME]" at bounding box center [93, 155] width 48 height 25
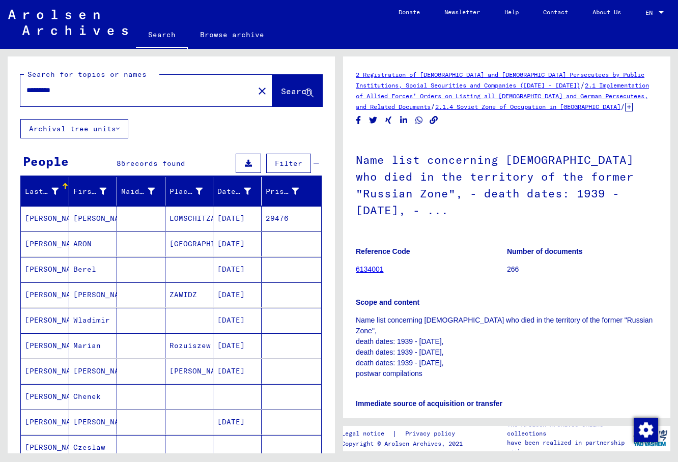
click at [102, 218] on mat-cell "[PERSON_NAME]" at bounding box center [93, 218] width 48 height 25
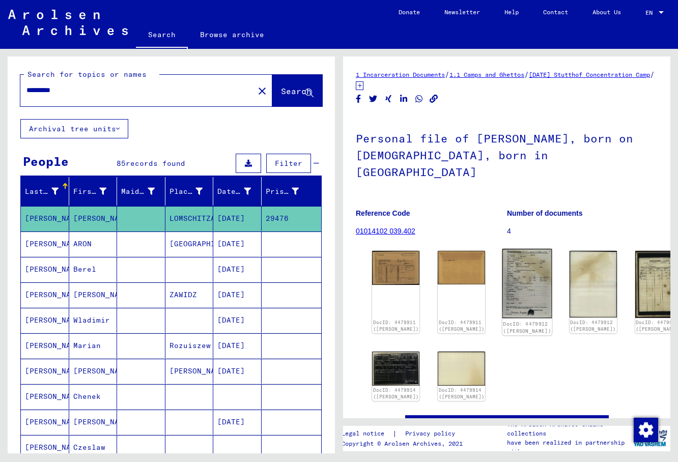
click at [502, 252] on img at bounding box center [527, 284] width 50 height 70
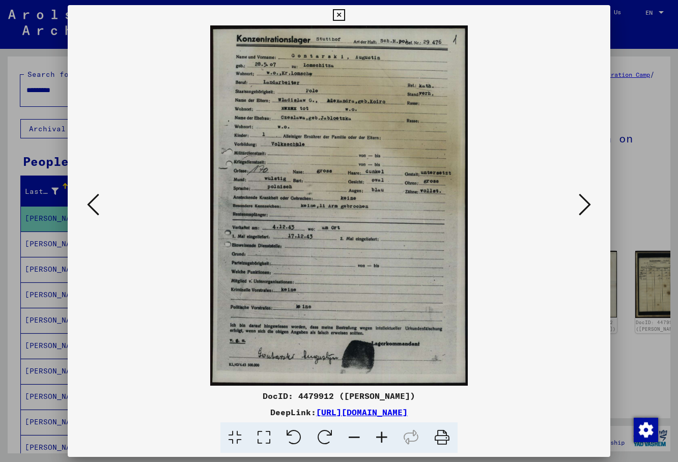
click at [345, 16] on icon at bounding box center [339, 15] width 12 height 12
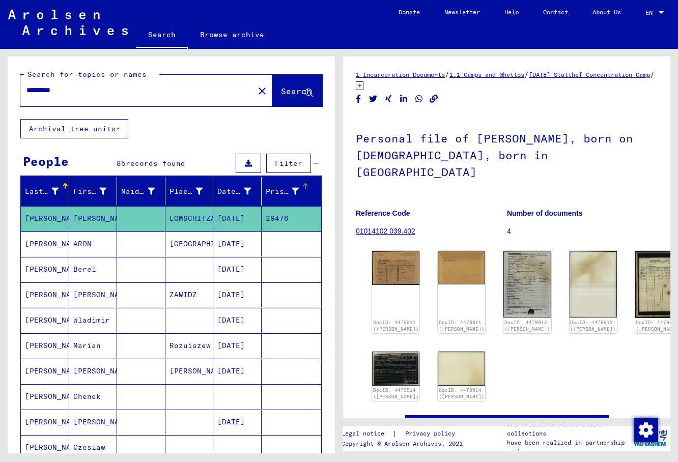
click at [273, 186] on div "Prisoner #" at bounding box center [283, 191] width 34 height 11
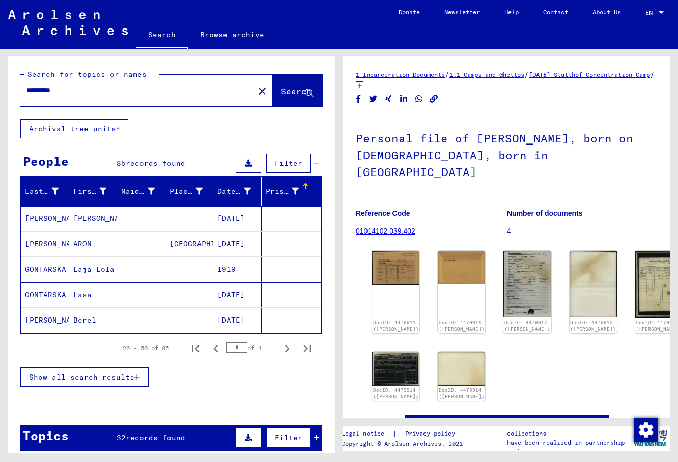
click at [273, 186] on div "Prisoner #" at bounding box center [283, 191] width 34 height 11
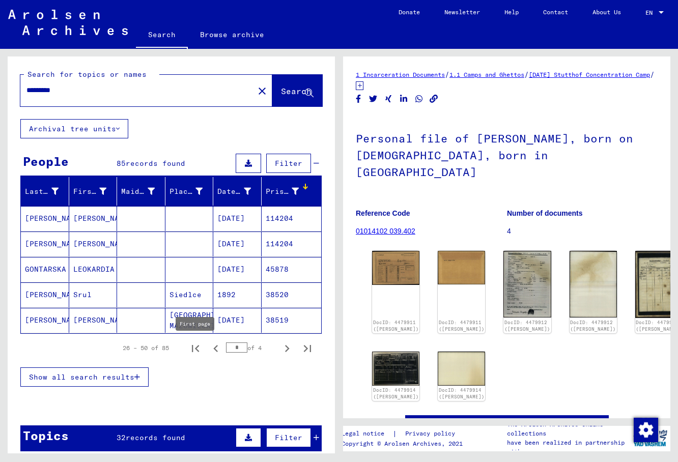
click at [195, 348] on icon "First page" at bounding box center [195, 348] width 7 height 7
type input "*"
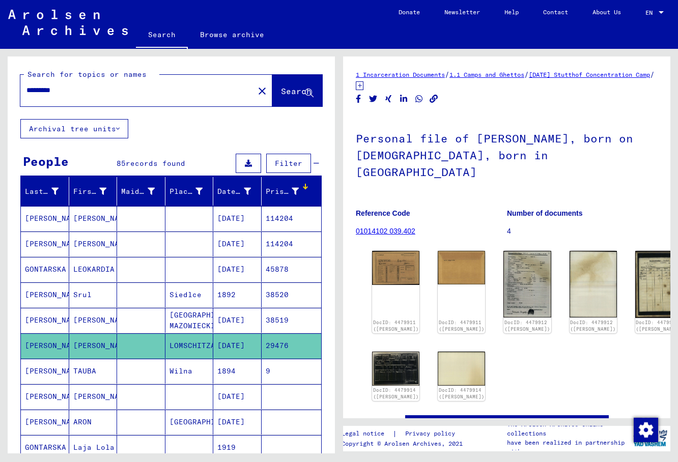
scroll to position [110, 0]
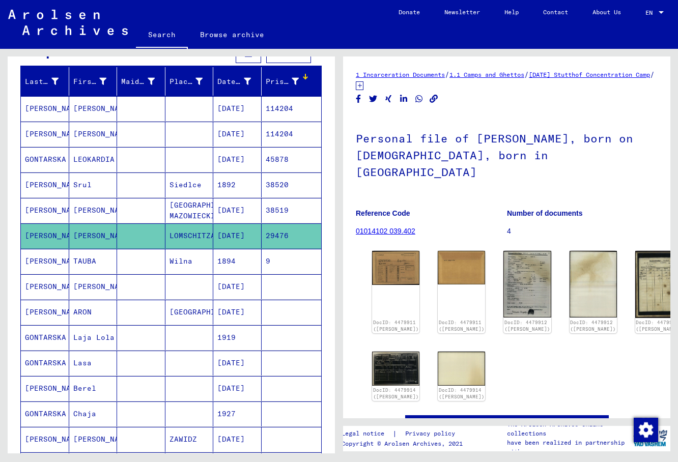
click at [93, 290] on mat-cell "[PERSON_NAME]" at bounding box center [93, 286] width 48 height 25
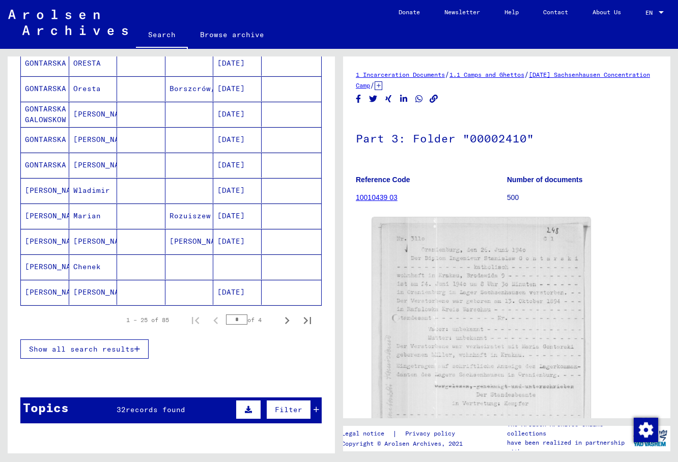
scroll to position [605, 0]
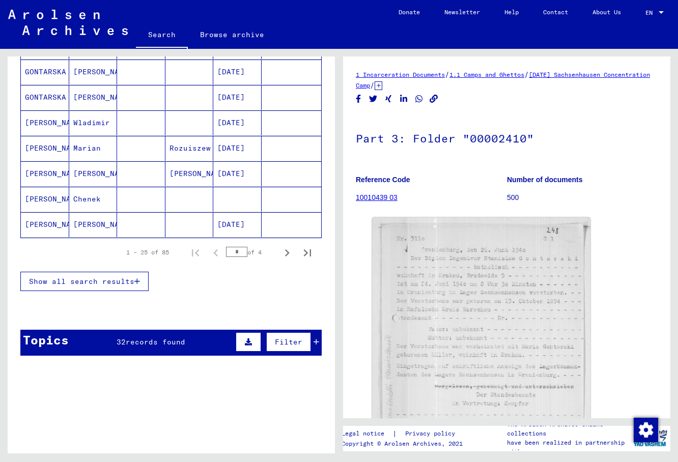
click at [593, 128] on h1 "Part 3: Folder "00002410"" at bounding box center [507, 137] width 302 height 45
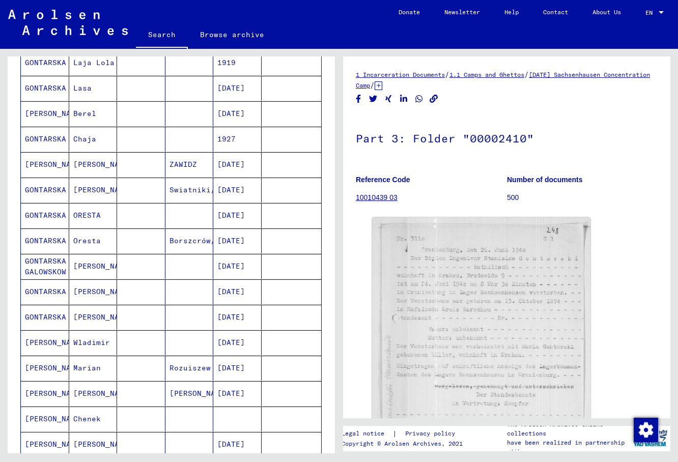
scroll to position [110, 0]
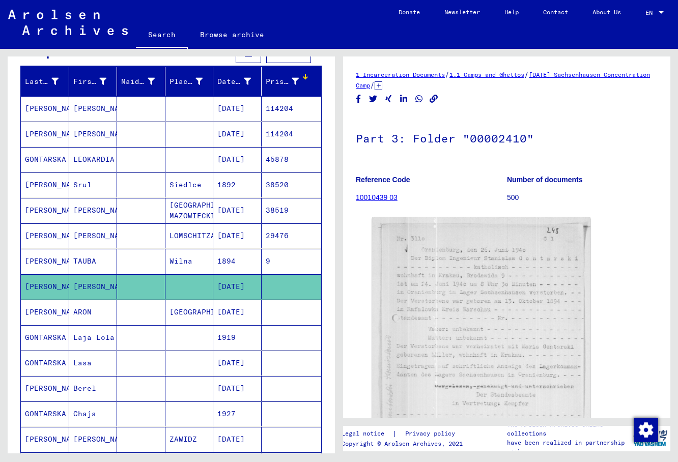
click at [106, 238] on mat-cell "[PERSON_NAME]" at bounding box center [93, 235] width 48 height 25
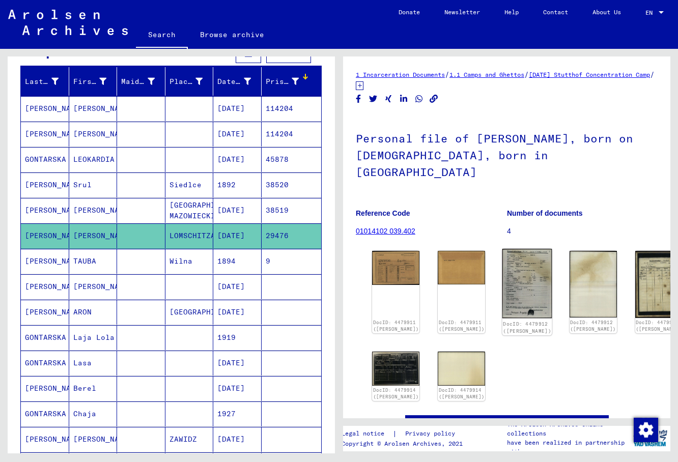
click at [502, 249] on img at bounding box center [527, 284] width 50 height 70
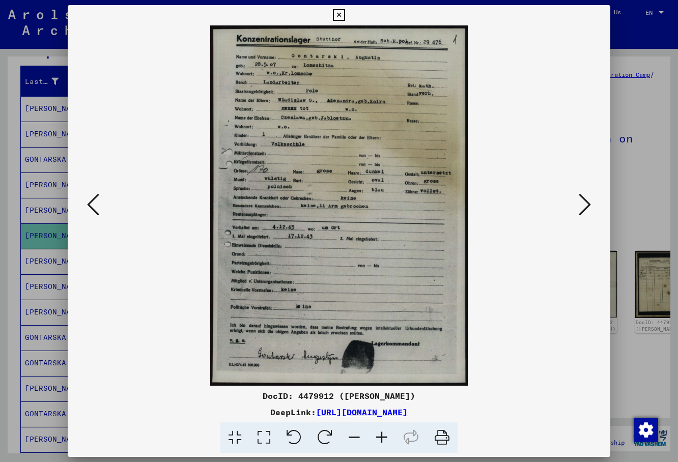
click at [504, 110] on img at bounding box center [338, 205] width 473 height 360
click at [263, 434] on icon at bounding box center [263, 437] width 29 height 31
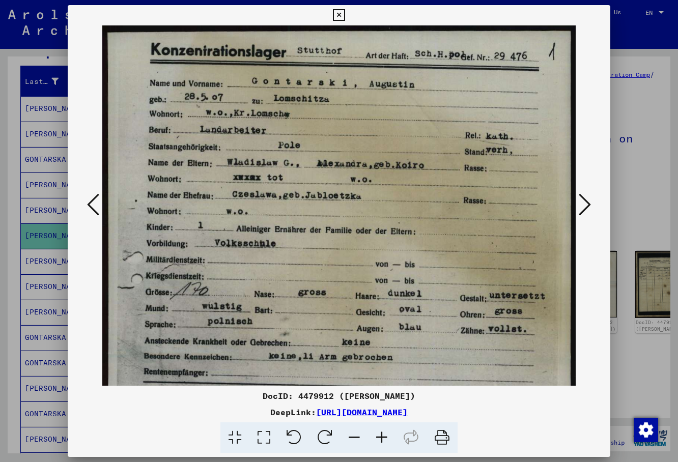
click at [602, 133] on div at bounding box center [339, 205] width 543 height 360
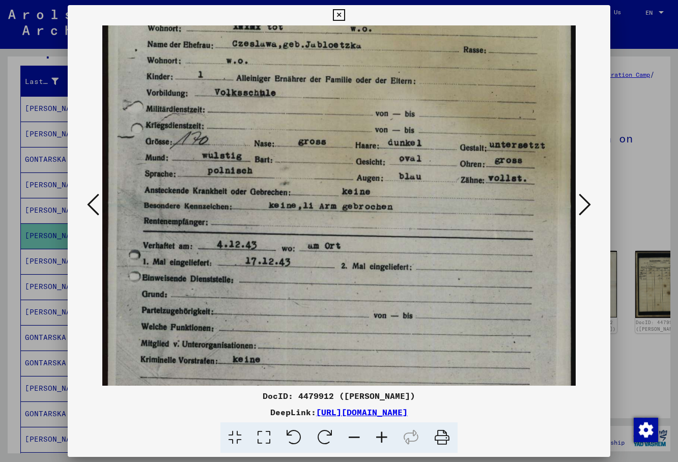
scroll to position [235, 0]
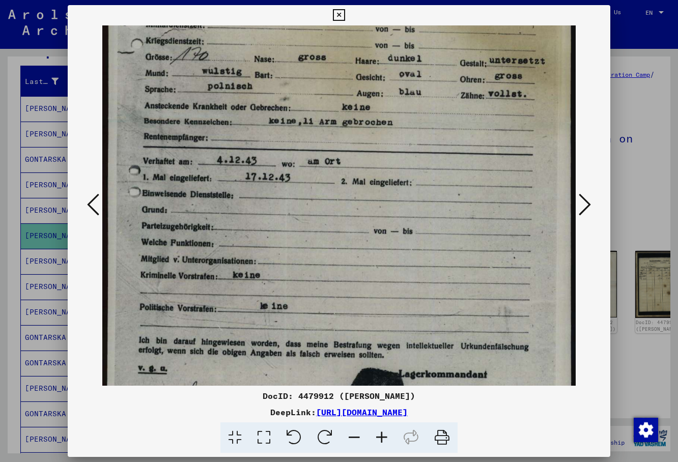
drag, startPoint x: 324, startPoint y: 315, endPoint x: 316, endPoint y: 80, distance: 235.3
click at [316, 80] on img at bounding box center [338, 121] width 473 height 662
click at [435, 137] on img at bounding box center [338, 121] width 473 height 662
click at [497, 211] on img at bounding box center [338, 121] width 473 height 662
click at [603, 170] on div at bounding box center [339, 205] width 543 height 360
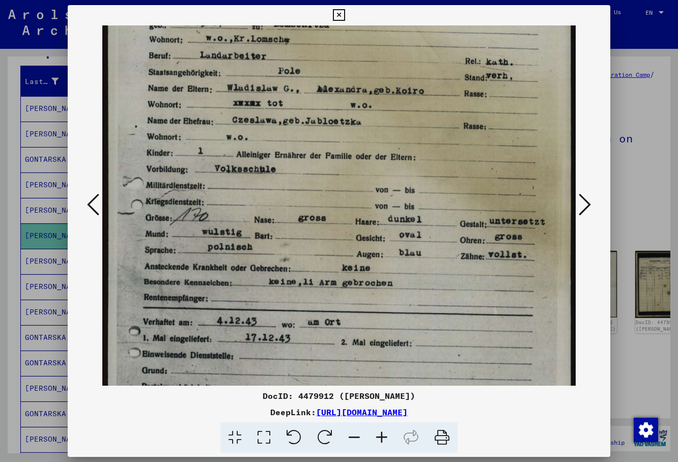
scroll to position [0, 0]
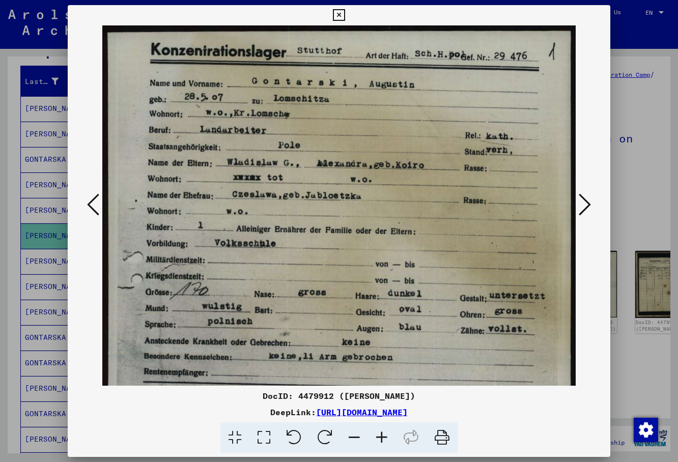
drag, startPoint x: 326, startPoint y: 111, endPoint x: 323, endPoint y: 355, distance: 243.8
click at [323, 355] on img at bounding box center [338, 356] width 473 height 662
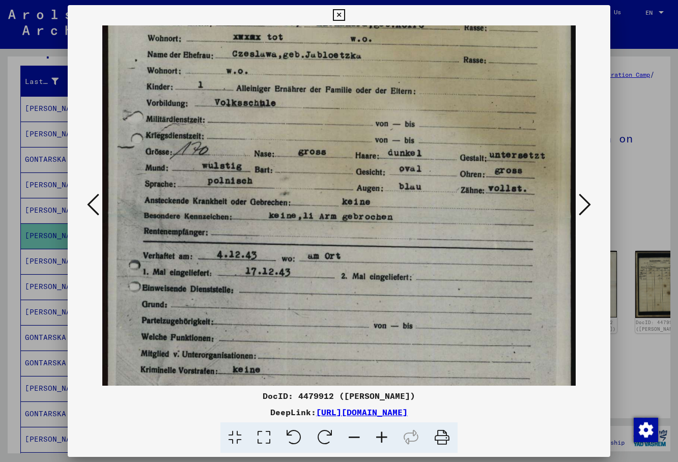
drag, startPoint x: 432, startPoint y: 244, endPoint x: 409, endPoint y: 103, distance: 142.4
click at [409, 103] on img at bounding box center [338, 216] width 473 height 662
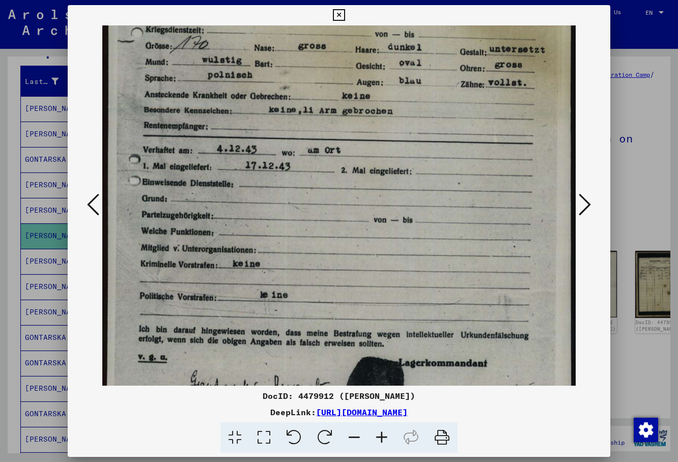
scroll to position [306, 0]
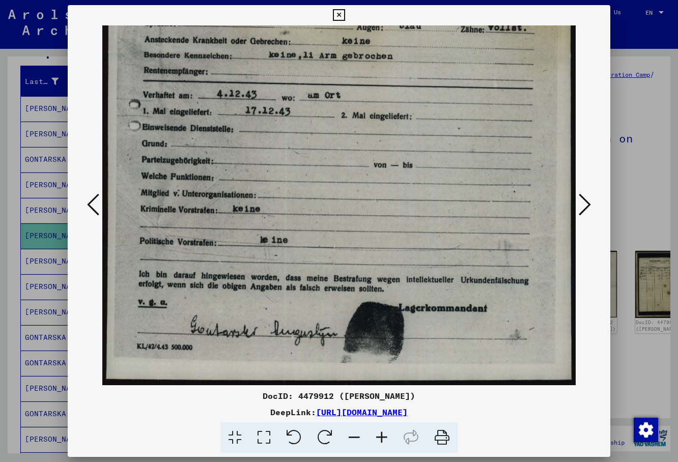
drag, startPoint x: 348, startPoint y: 347, endPoint x: 301, endPoint y: 150, distance: 202.5
click at [301, 150] on img at bounding box center [338, 55] width 473 height 662
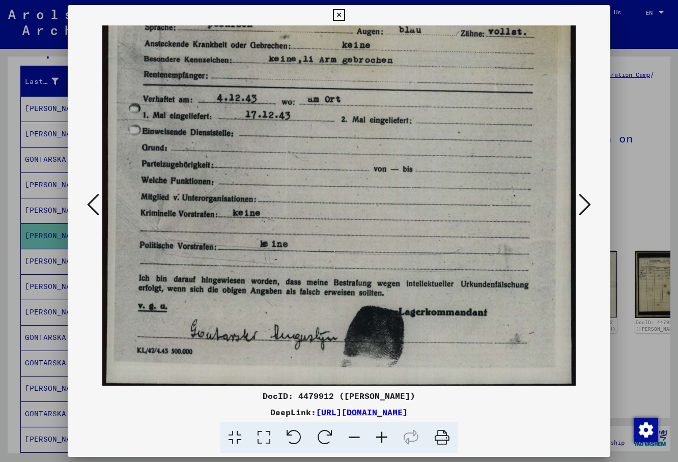
scroll to position [302, 0]
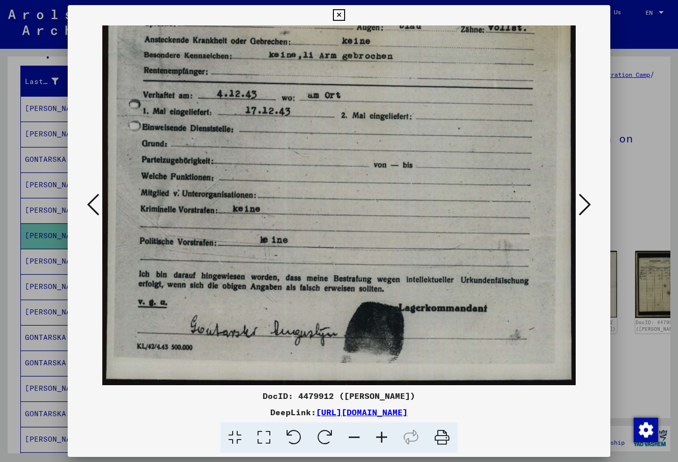
drag, startPoint x: 447, startPoint y: 68, endPoint x: 316, endPoint y: 189, distance: 179.0
click at [316, 189] on img at bounding box center [338, 55] width 473 height 662
click at [585, 204] on icon at bounding box center [585, 204] width 12 height 24
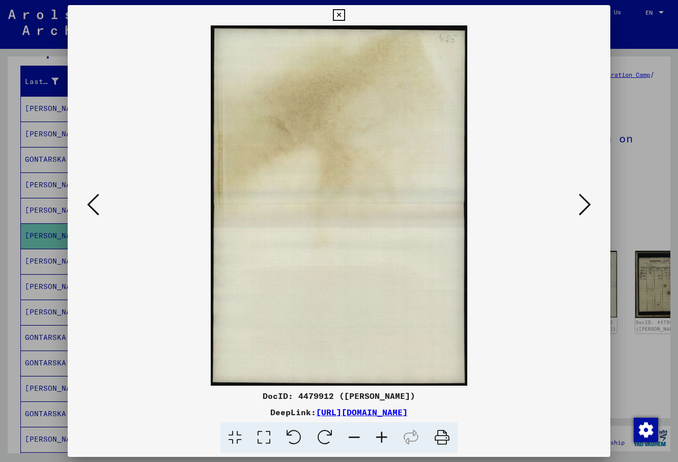
click at [585, 204] on icon at bounding box center [585, 204] width 12 height 24
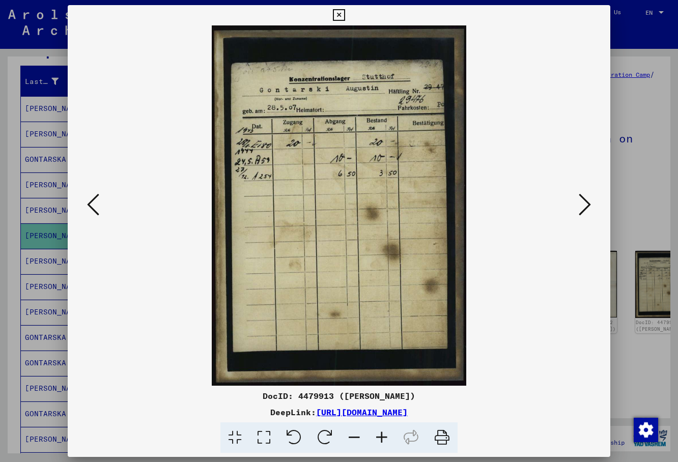
click at [585, 204] on icon at bounding box center [585, 204] width 12 height 24
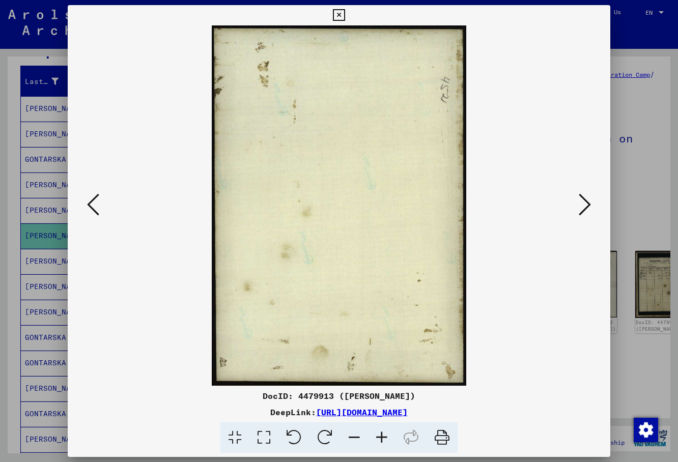
click at [585, 204] on icon at bounding box center [585, 204] width 12 height 24
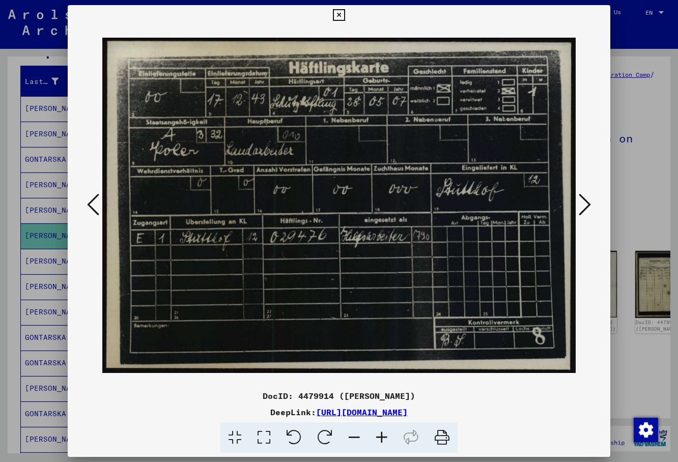
click at [94, 268] on div at bounding box center [339, 205] width 543 height 360
click at [643, 214] on div at bounding box center [339, 231] width 678 height 462
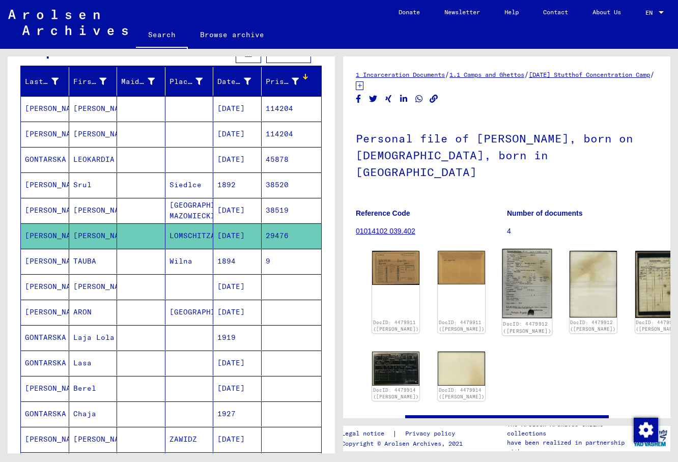
click at [502, 255] on img at bounding box center [527, 284] width 50 height 70
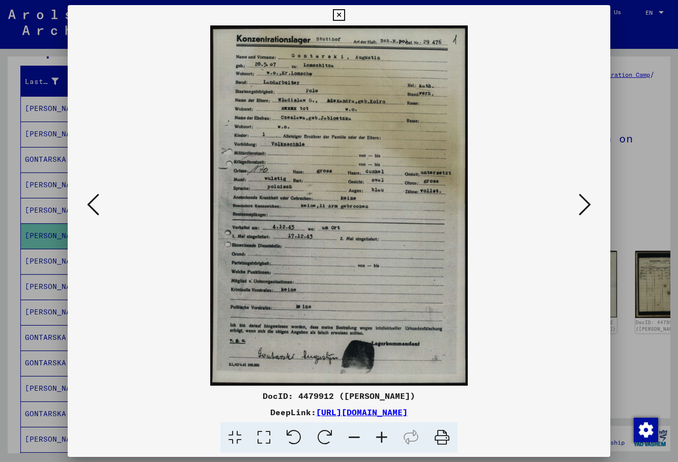
click at [538, 105] on img at bounding box center [338, 205] width 473 height 360
click at [499, 181] on img at bounding box center [338, 205] width 473 height 360
click at [315, 137] on img at bounding box center [338, 205] width 473 height 360
click at [263, 438] on icon at bounding box center [263, 437] width 29 height 31
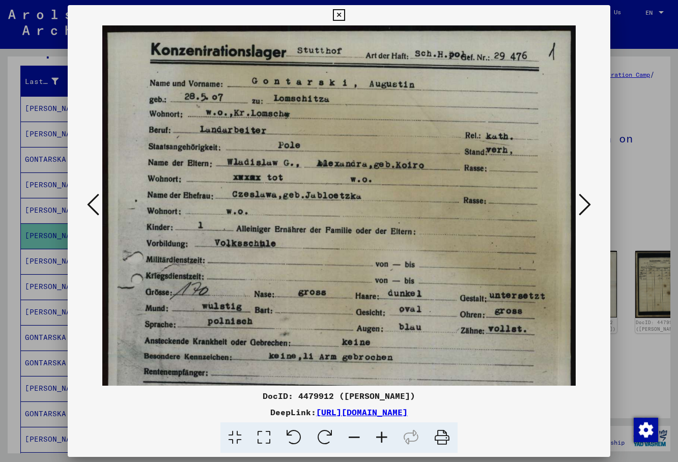
click at [589, 110] on div at bounding box center [339, 205] width 543 height 360
click at [490, 112] on img at bounding box center [338, 356] width 473 height 662
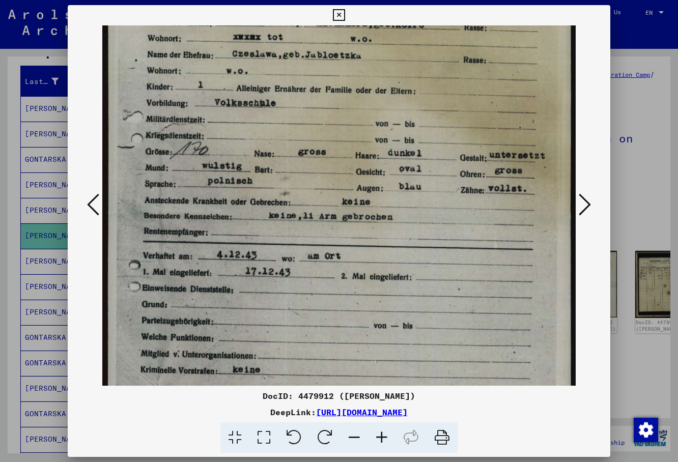
scroll to position [188, 0]
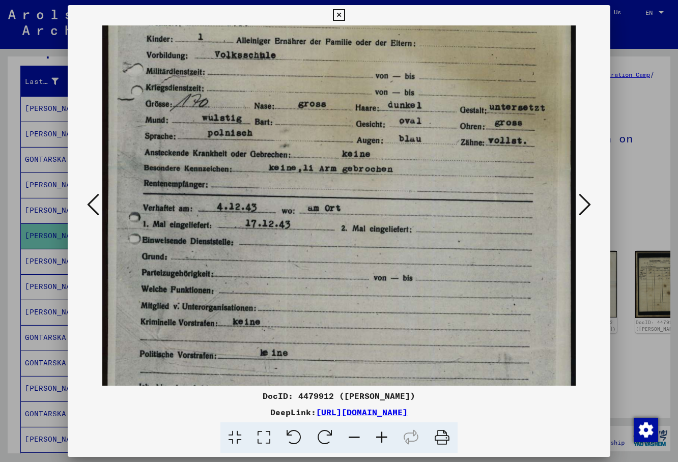
drag, startPoint x: 346, startPoint y: 225, endPoint x: 299, endPoint y: 91, distance: 142.3
click at [299, 91] on img at bounding box center [338, 168] width 473 height 662
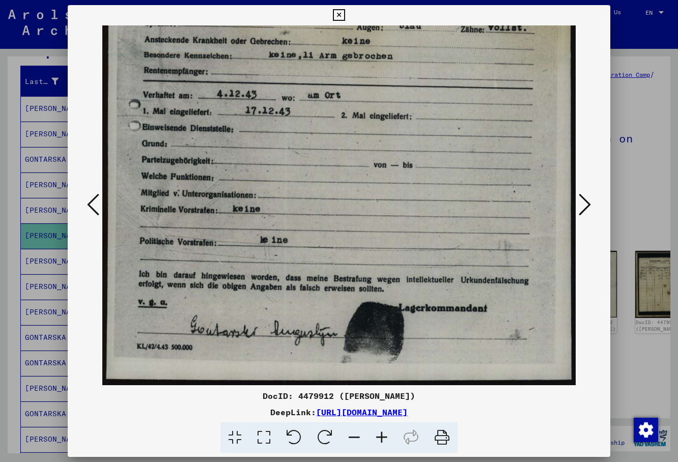
drag, startPoint x: 305, startPoint y: 278, endPoint x: 258, endPoint y: 106, distance: 178.4
click at [258, 106] on img at bounding box center [338, 55] width 473 height 662
click at [586, 209] on icon at bounding box center [585, 204] width 12 height 24
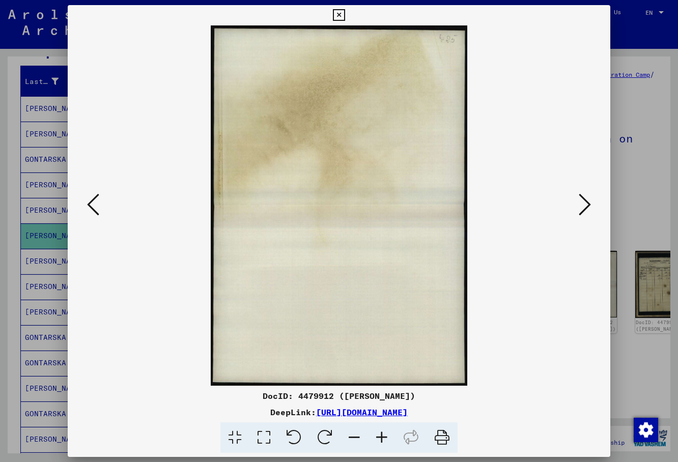
scroll to position [0, 0]
click at [586, 209] on icon at bounding box center [585, 204] width 12 height 24
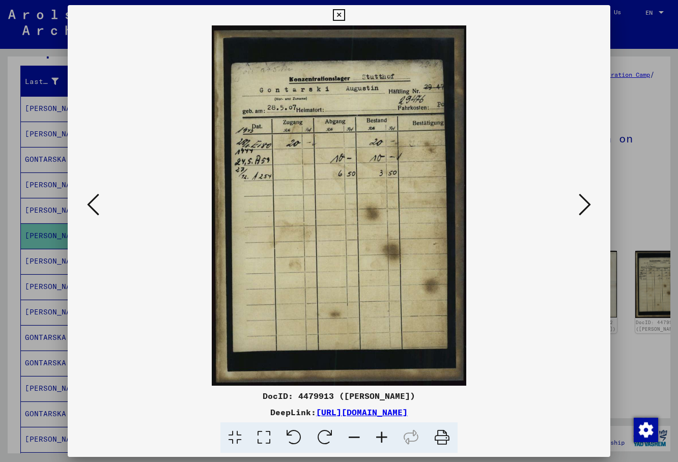
click at [345, 20] on icon at bounding box center [339, 15] width 12 height 12
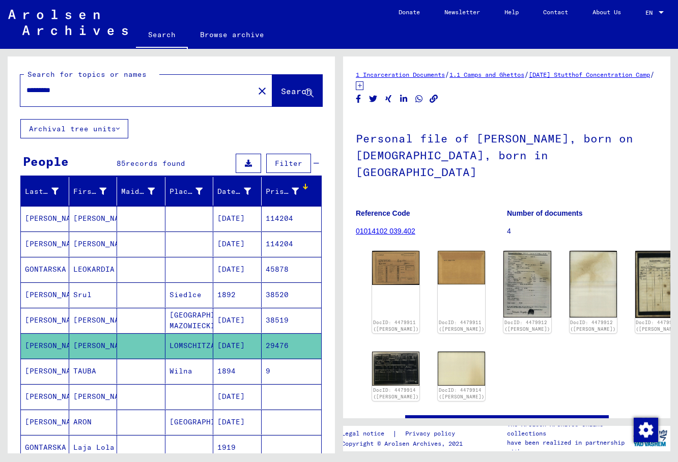
click at [83, 93] on input "*********" at bounding box center [136, 90] width 221 height 11
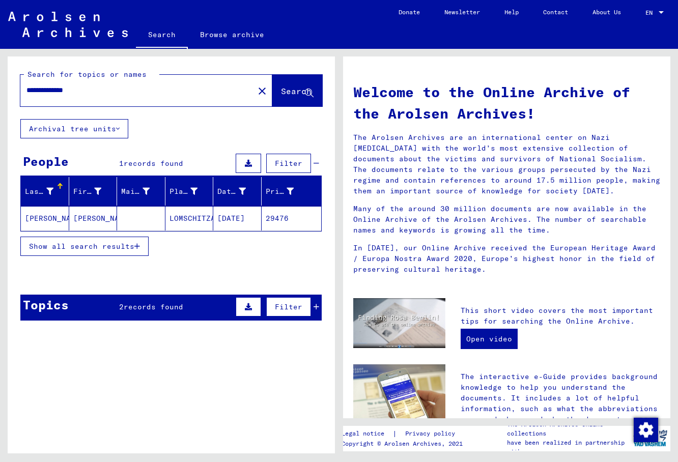
drag, startPoint x: 91, startPoint y: 91, endPoint x: -45, endPoint y: 82, distance: 136.2
click at [26, 85] on input "**********" at bounding box center [133, 90] width 215 height 11
type input "*********"
